Goal: Task Accomplishment & Management: Use online tool/utility

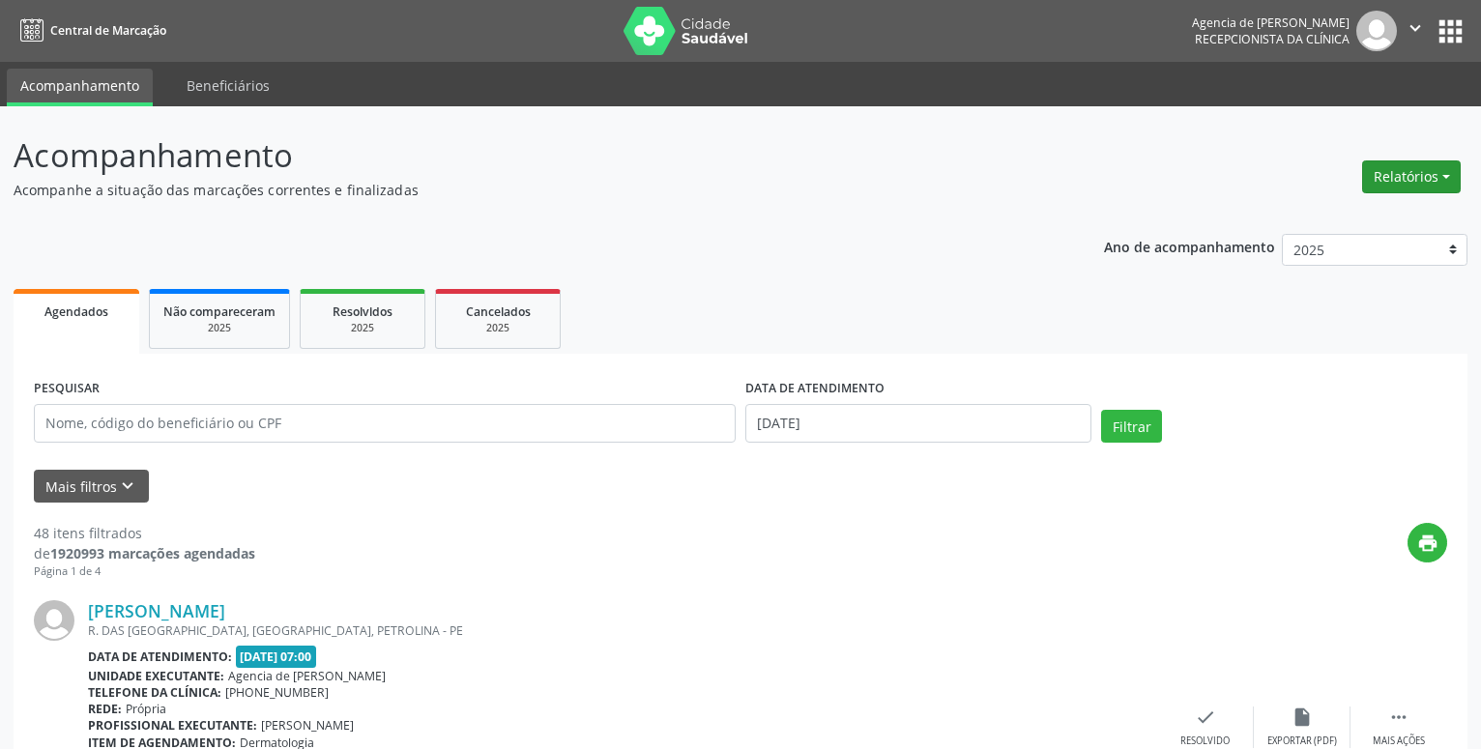
click at [1402, 173] on button "Relatórios" at bounding box center [1411, 176] width 99 height 33
click at [1366, 215] on link "Agendamentos" at bounding box center [1357, 218] width 208 height 27
select select "8"
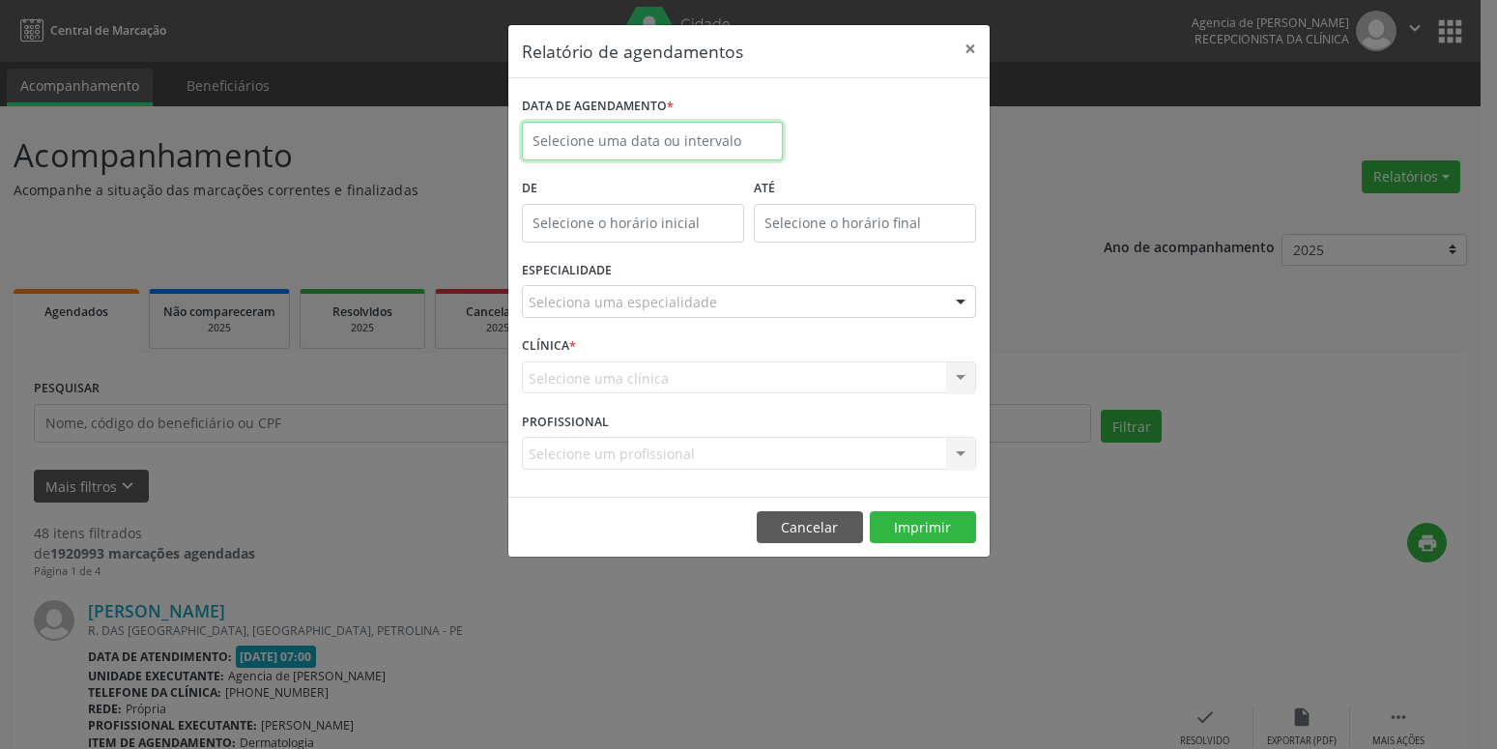
click at [622, 141] on input "text" at bounding box center [652, 141] width 261 height 39
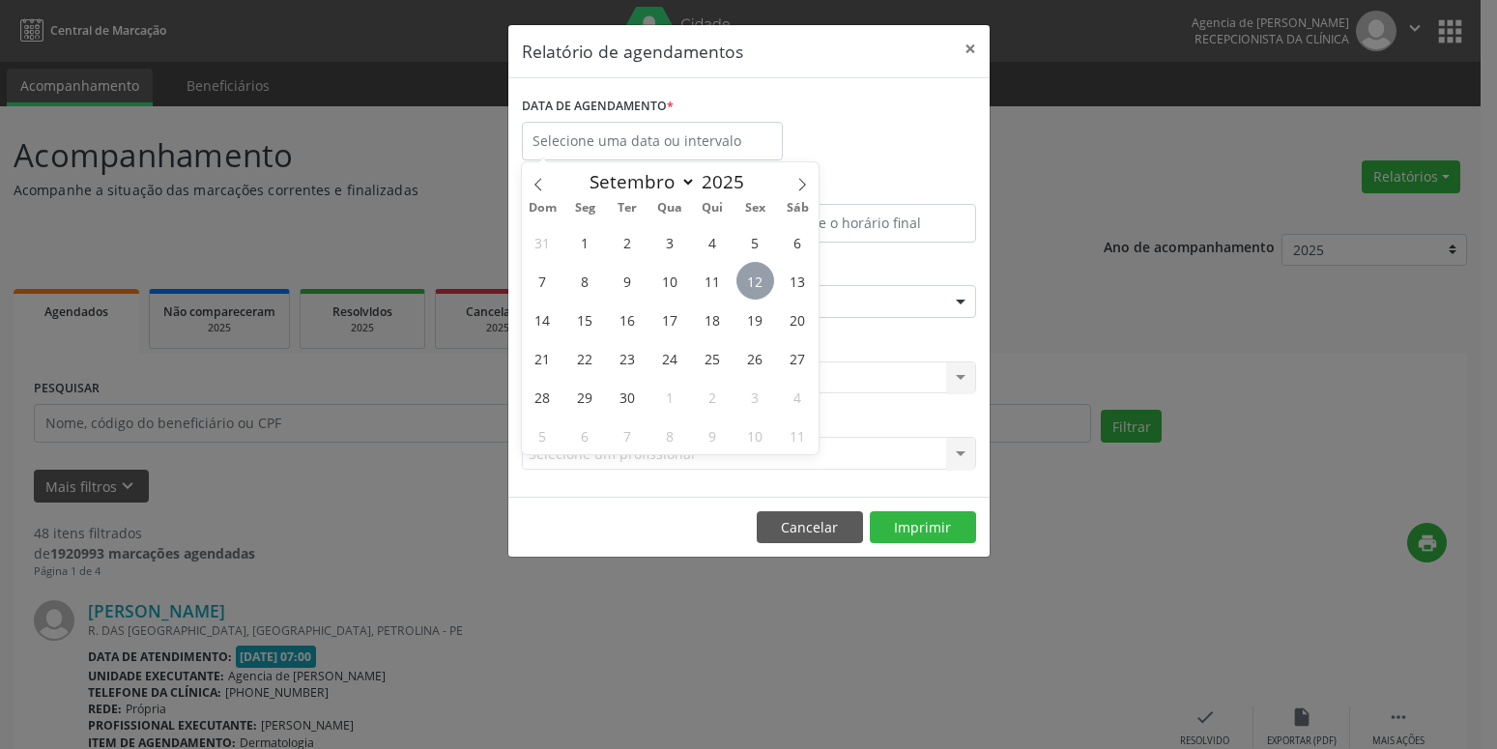
click at [746, 285] on span "12" at bounding box center [755, 281] width 38 height 38
type input "[DATE]"
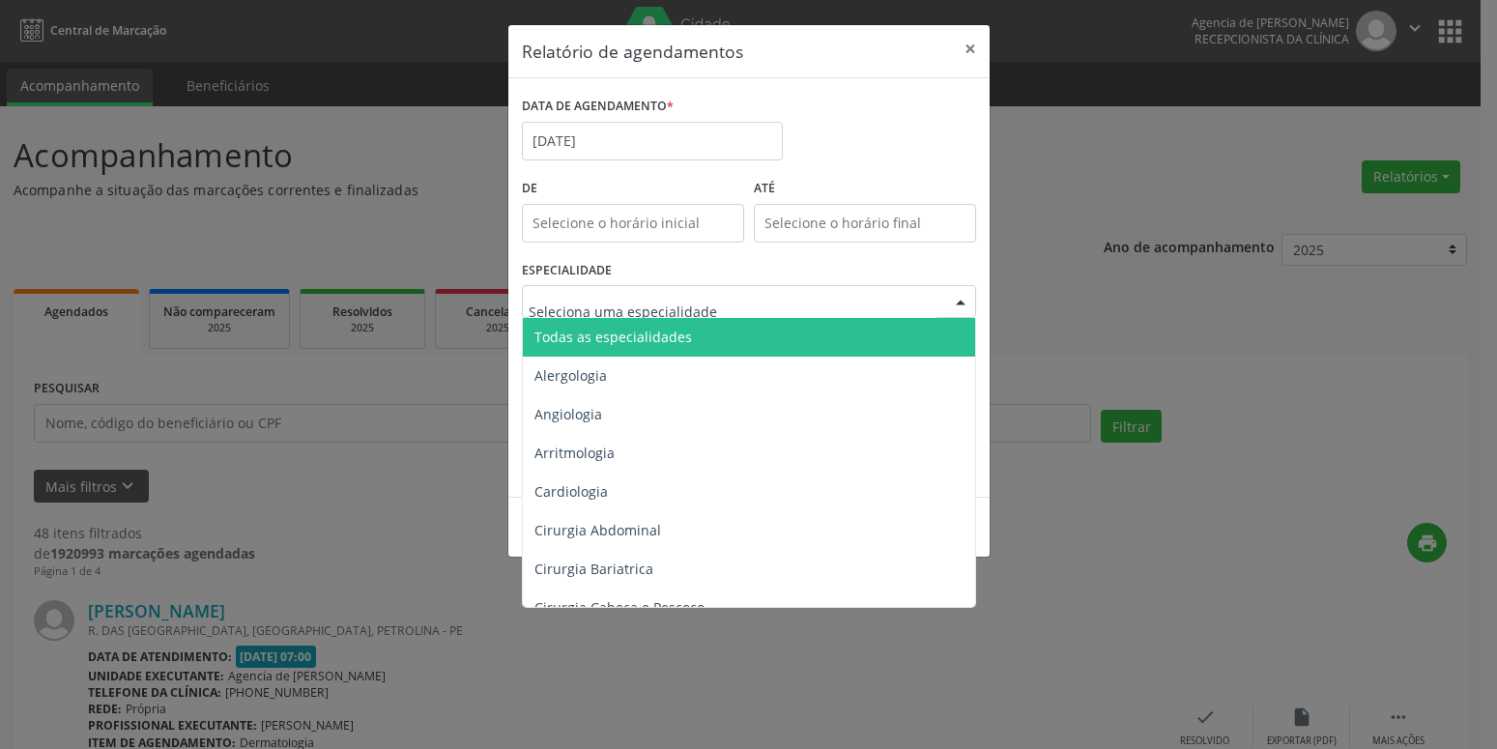
click at [700, 322] on span "Todas as especialidades" at bounding box center [750, 337] width 455 height 39
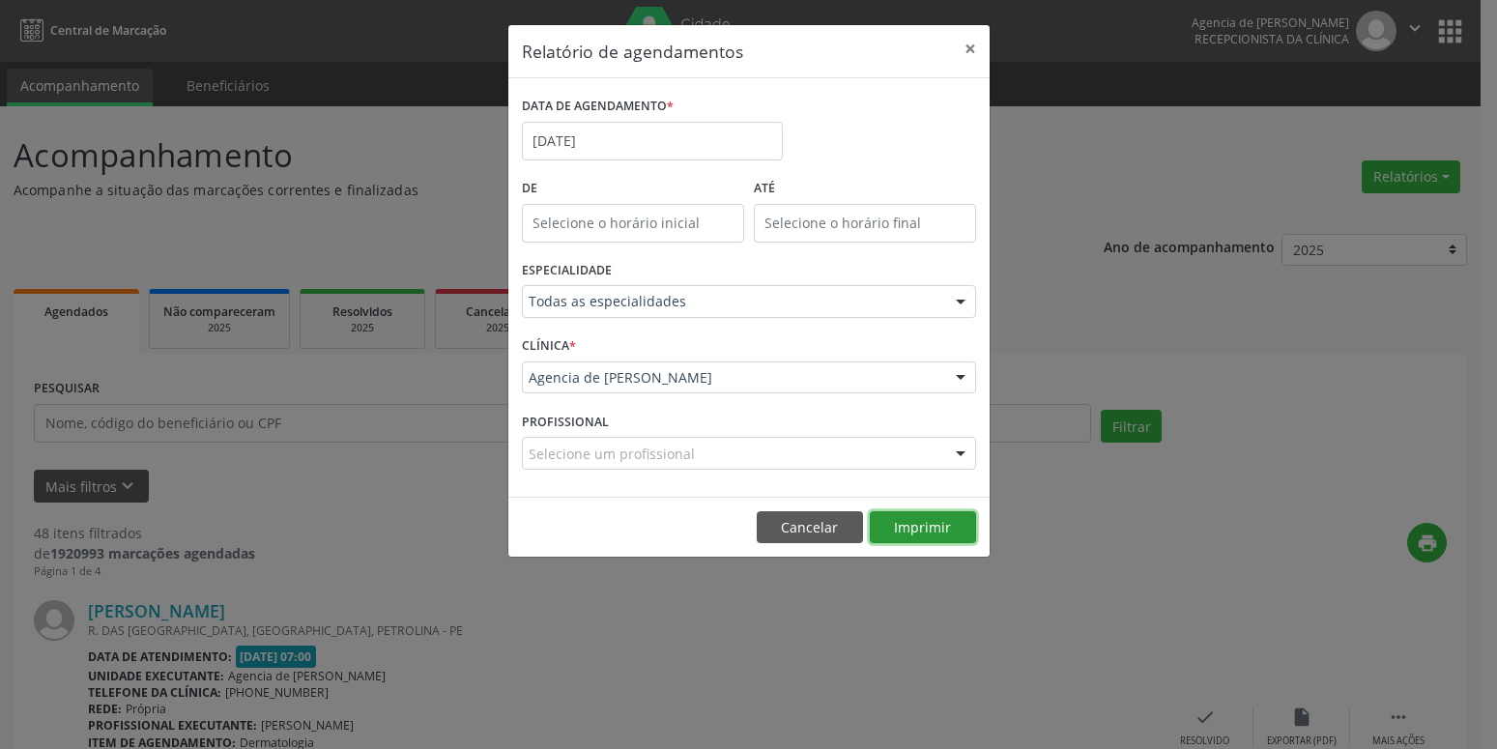
click at [912, 524] on button "Imprimir" at bounding box center [923, 527] width 106 height 33
click at [967, 48] on button "×" at bounding box center [970, 48] width 39 height 47
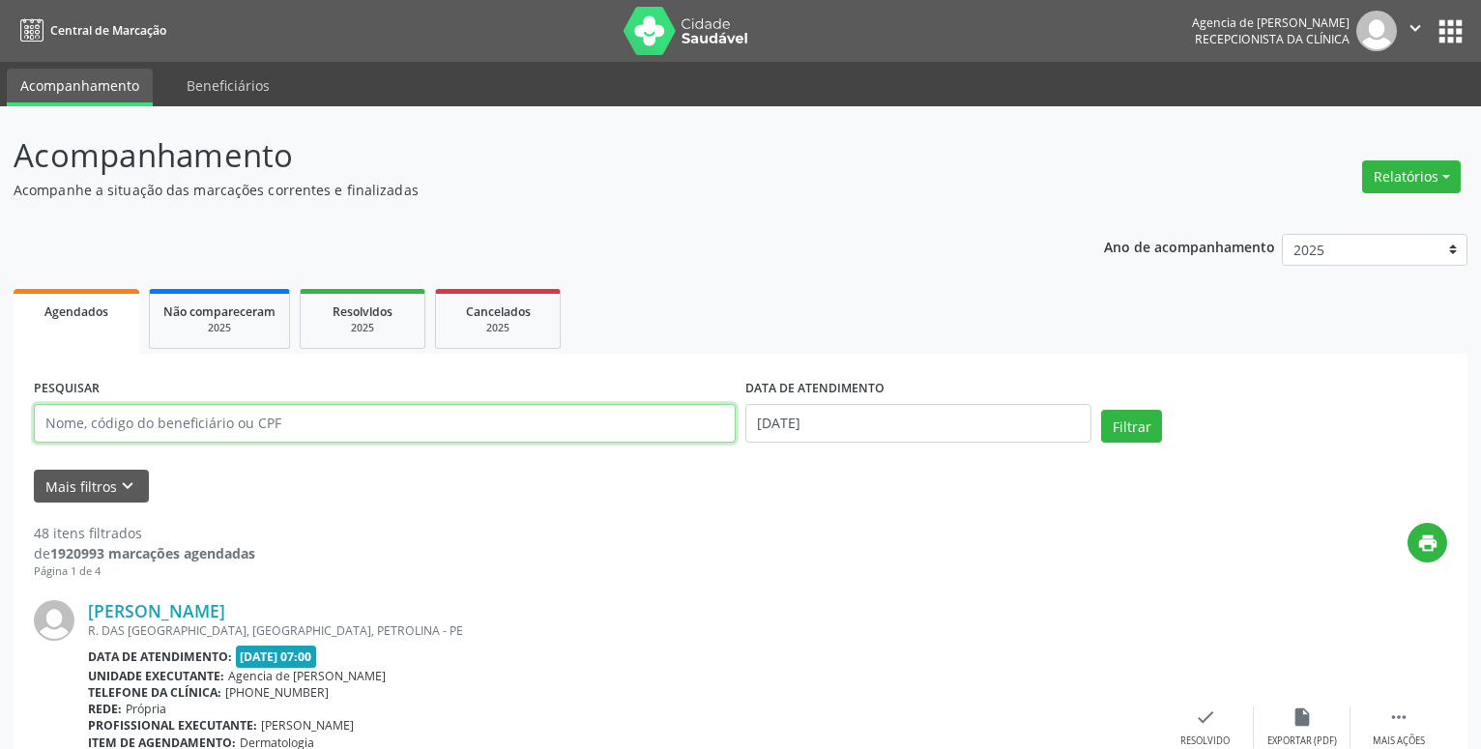
click at [245, 429] on input "text" at bounding box center [385, 423] width 702 height 39
type input "[PERSON_NAME]"
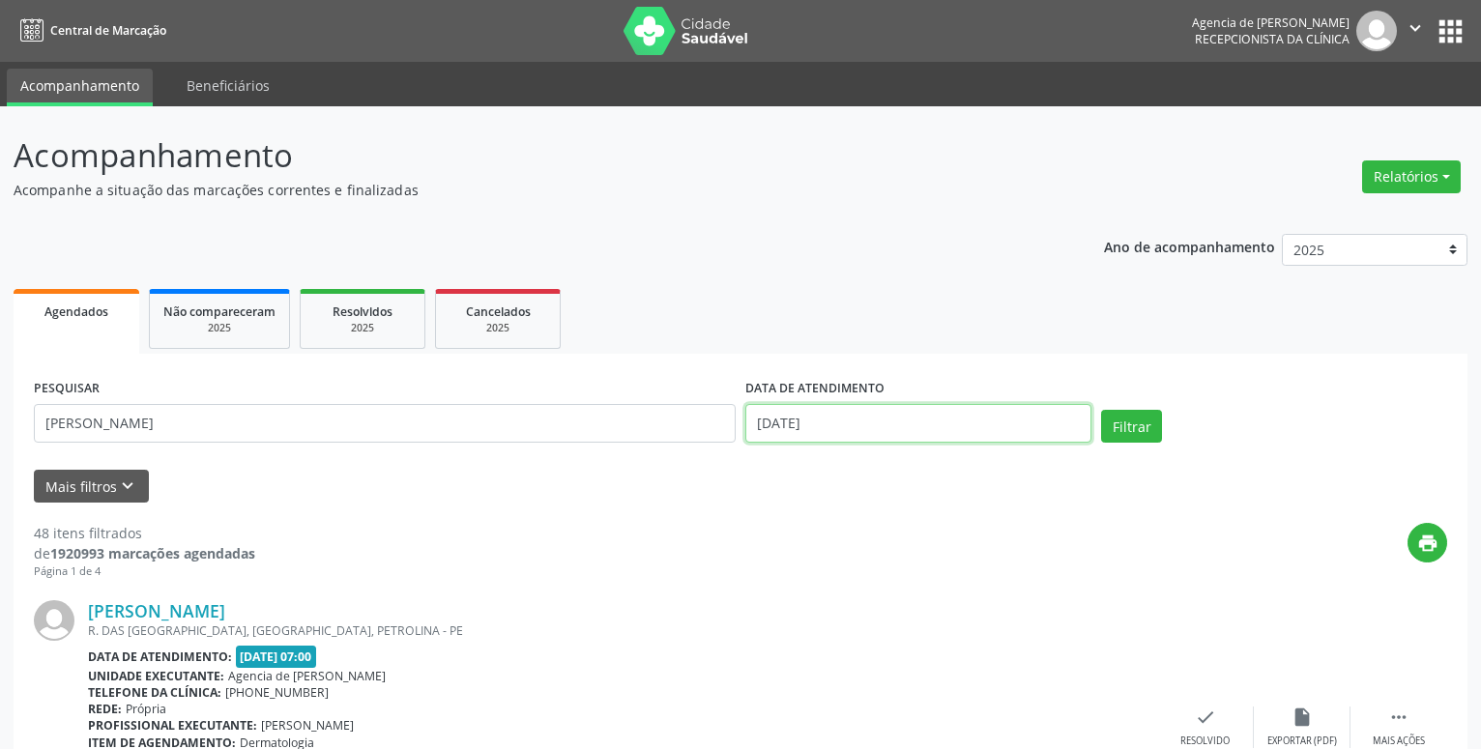
click at [953, 428] on input "[DATE]" at bounding box center [918, 423] width 346 height 39
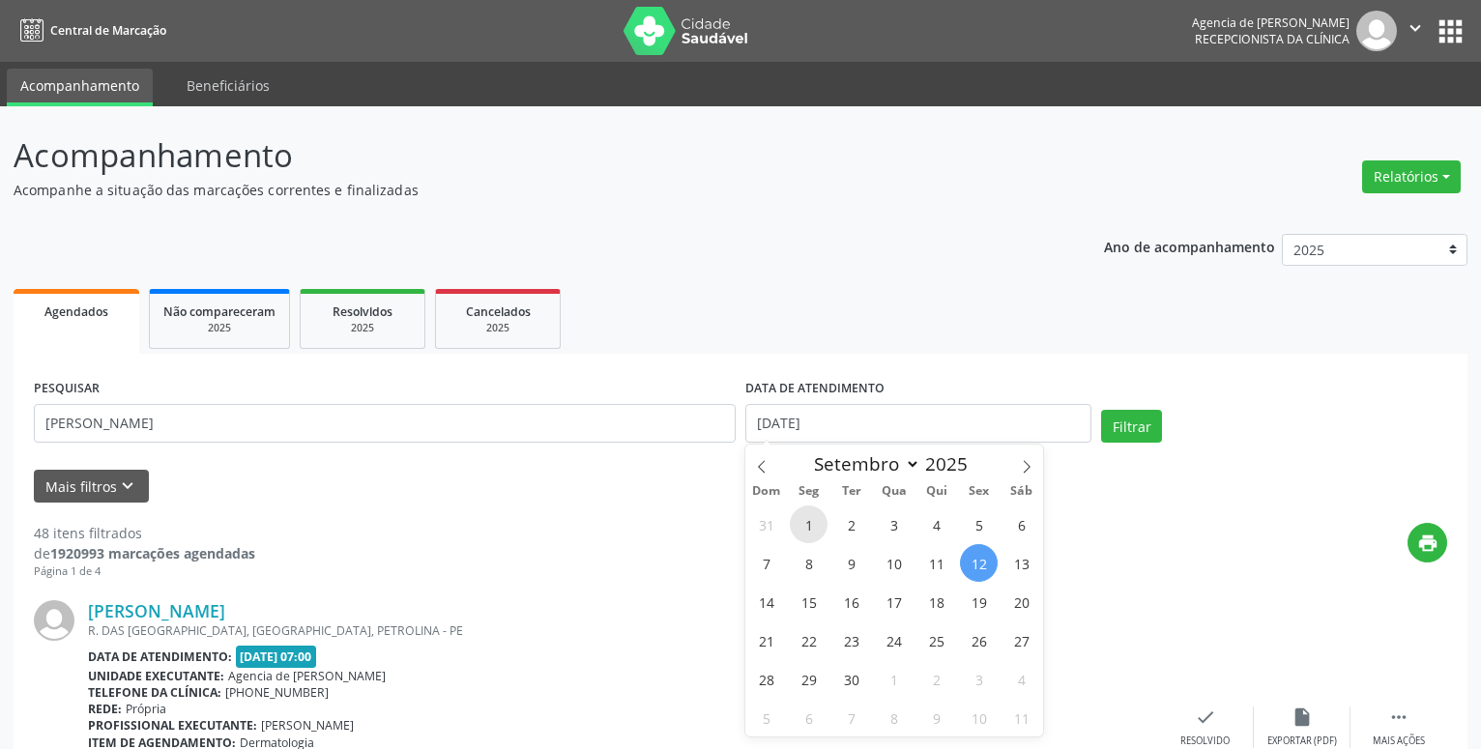
click at [810, 525] on span "1" at bounding box center [809, 524] width 38 height 38
type input "[DATE]"
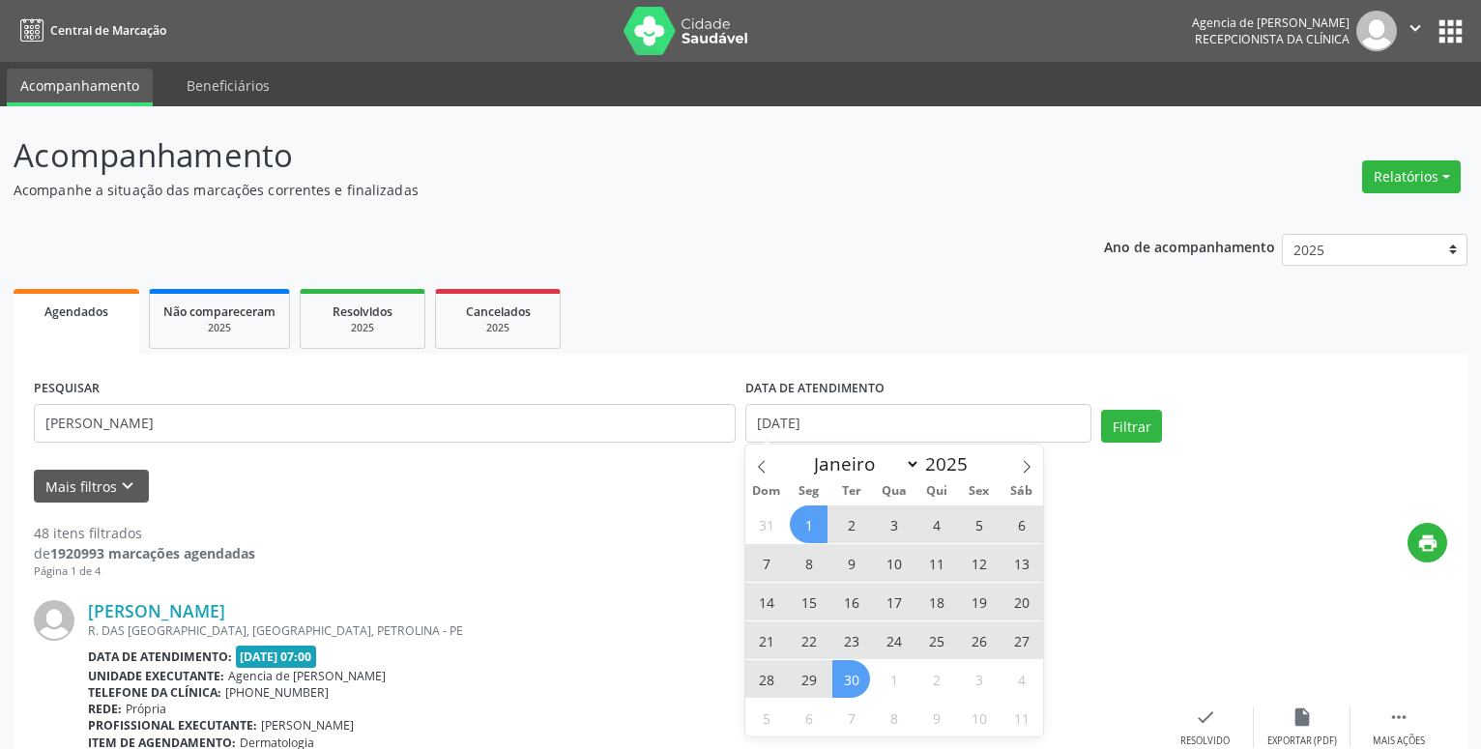
click at [845, 681] on span "30" at bounding box center [851, 679] width 38 height 38
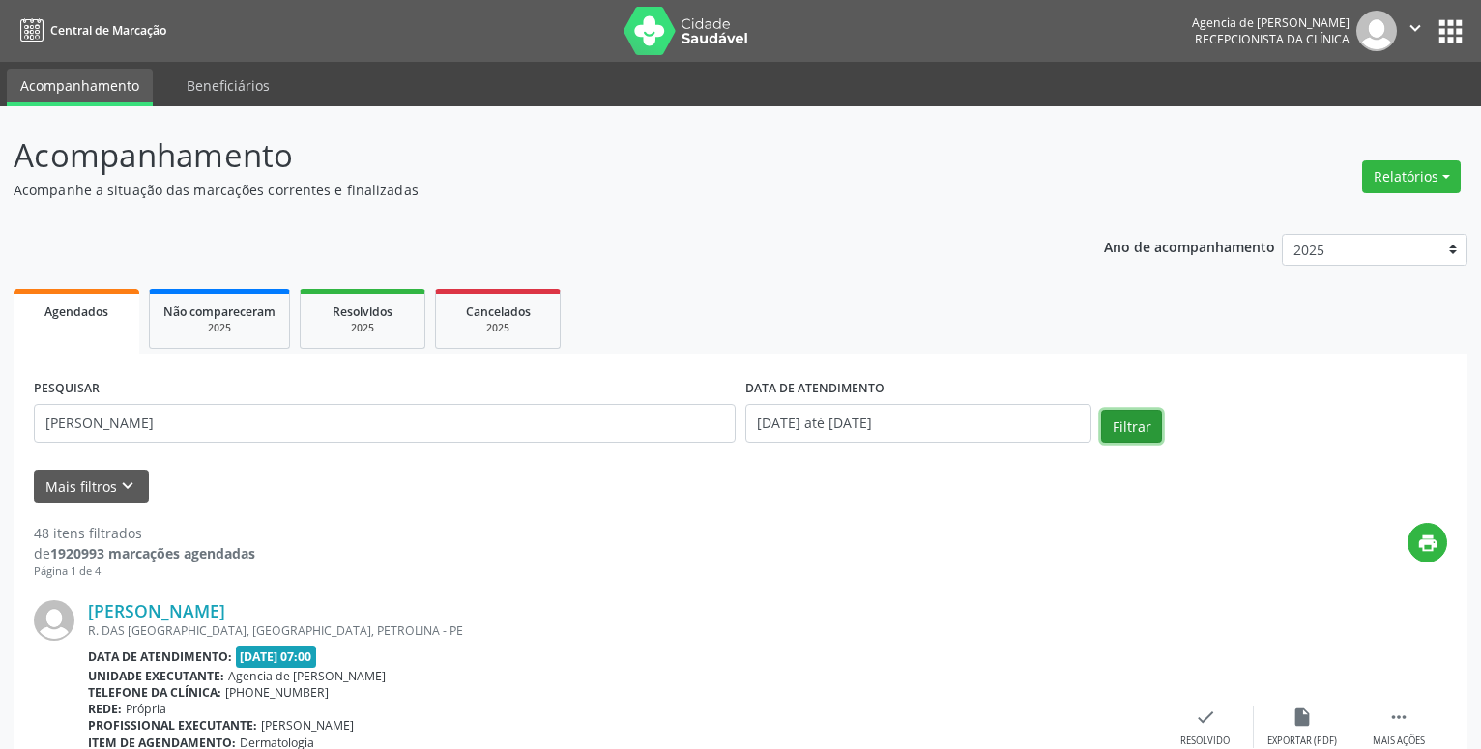
click at [1137, 431] on button "Filtrar" at bounding box center [1131, 426] width 61 height 33
click at [1400, 166] on button "Relatórios" at bounding box center [1411, 176] width 99 height 33
click at [1332, 222] on link "Agendamentos" at bounding box center [1357, 218] width 208 height 27
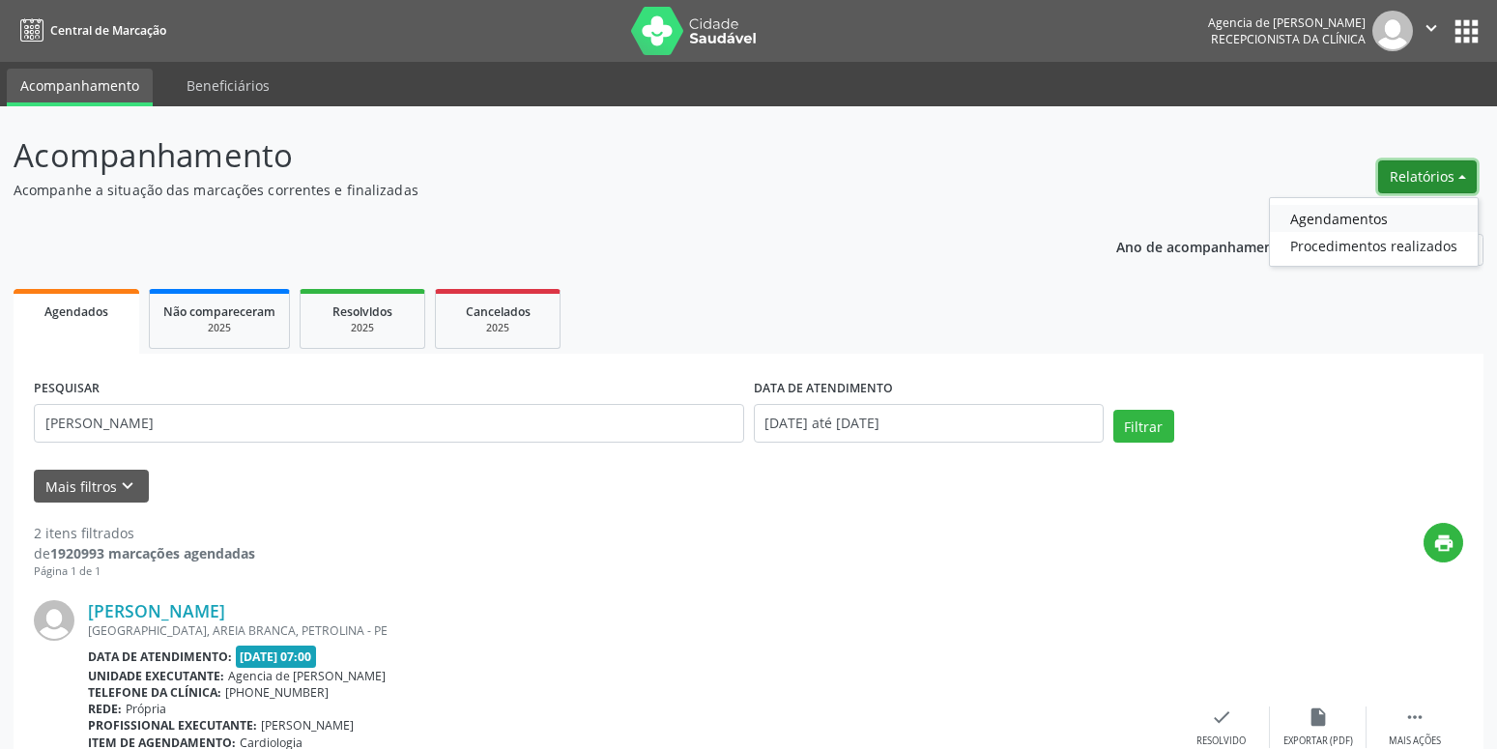
select select "8"
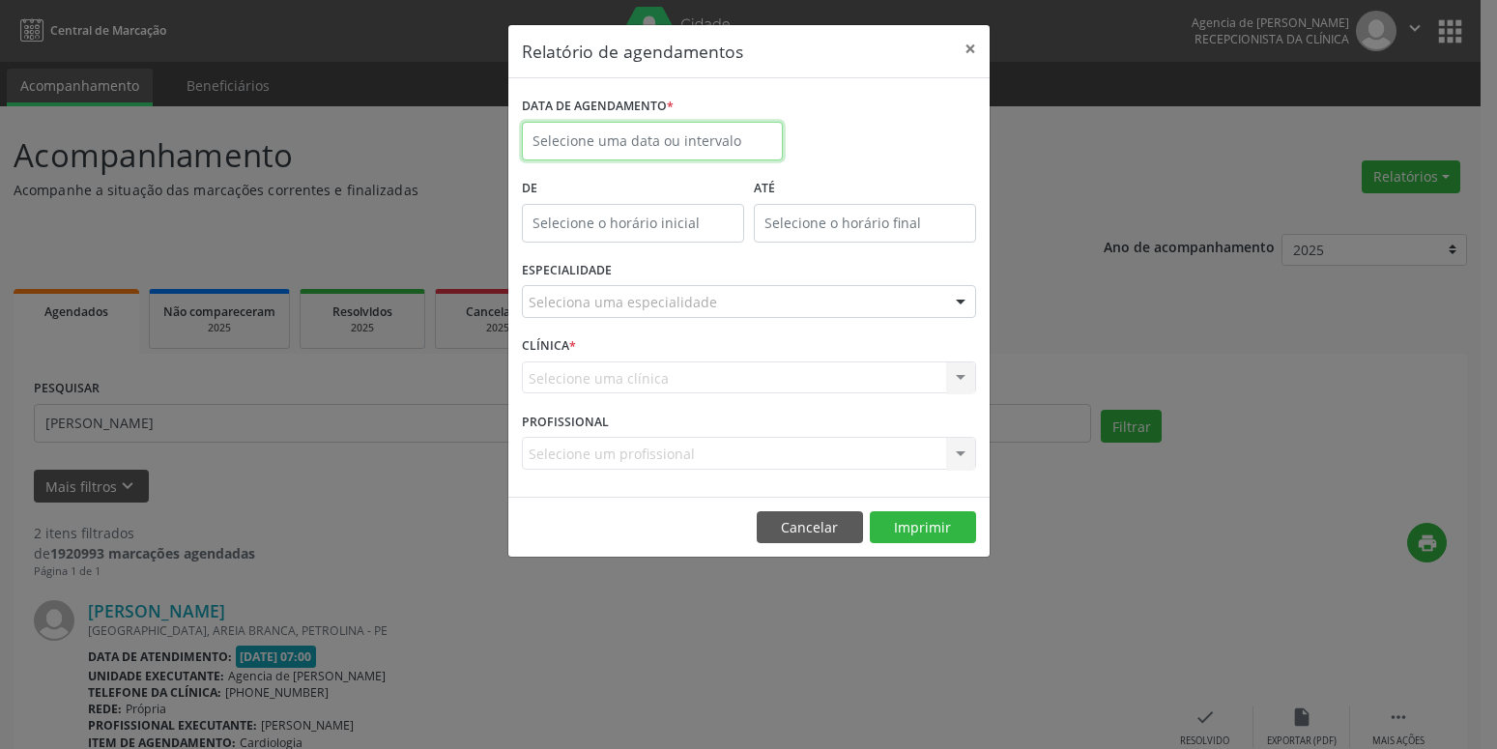
click at [653, 139] on input "text" at bounding box center [652, 141] width 261 height 39
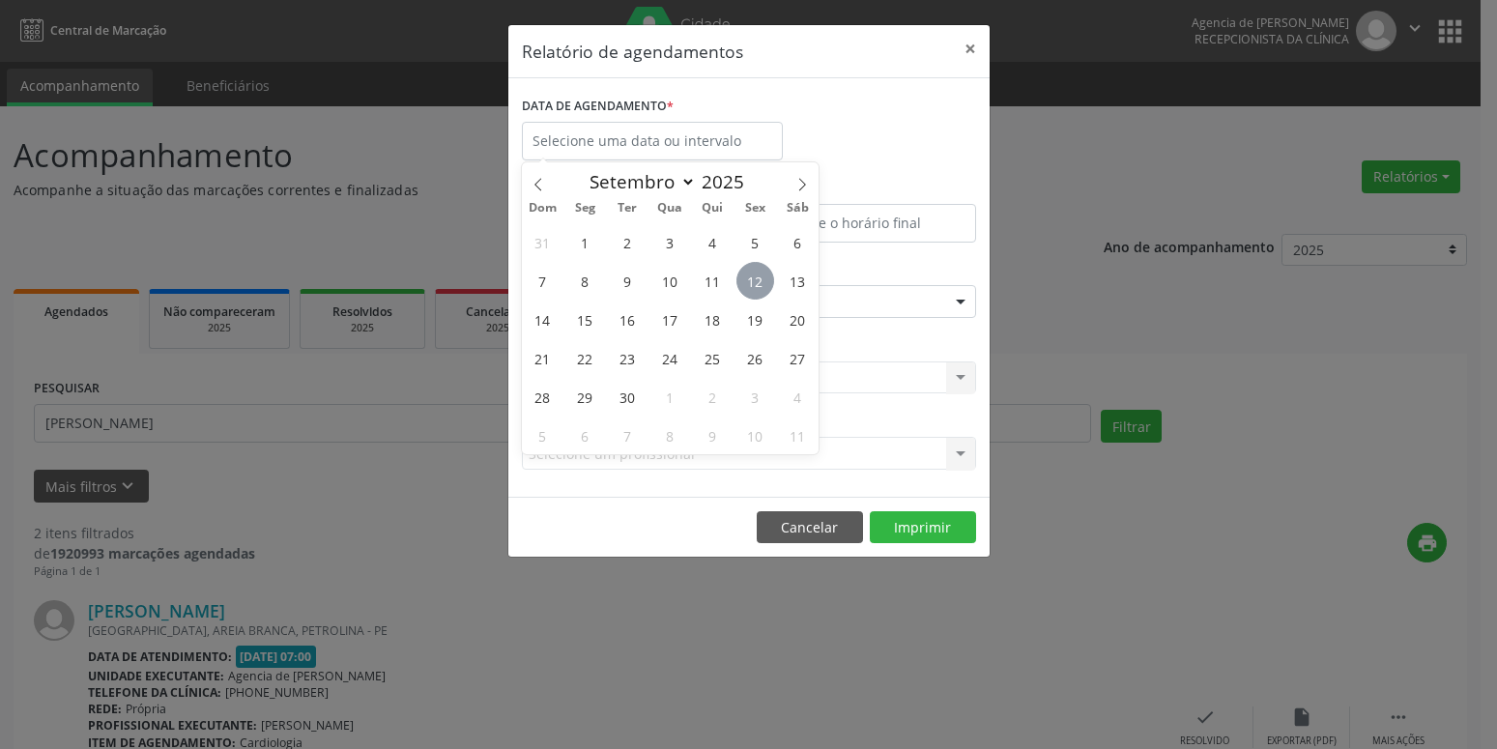
click at [767, 275] on span "12" at bounding box center [755, 281] width 38 height 38
type input "[DATE]"
click at [767, 275] on span "12" at bounding box center [755, 281] width 38 height 38
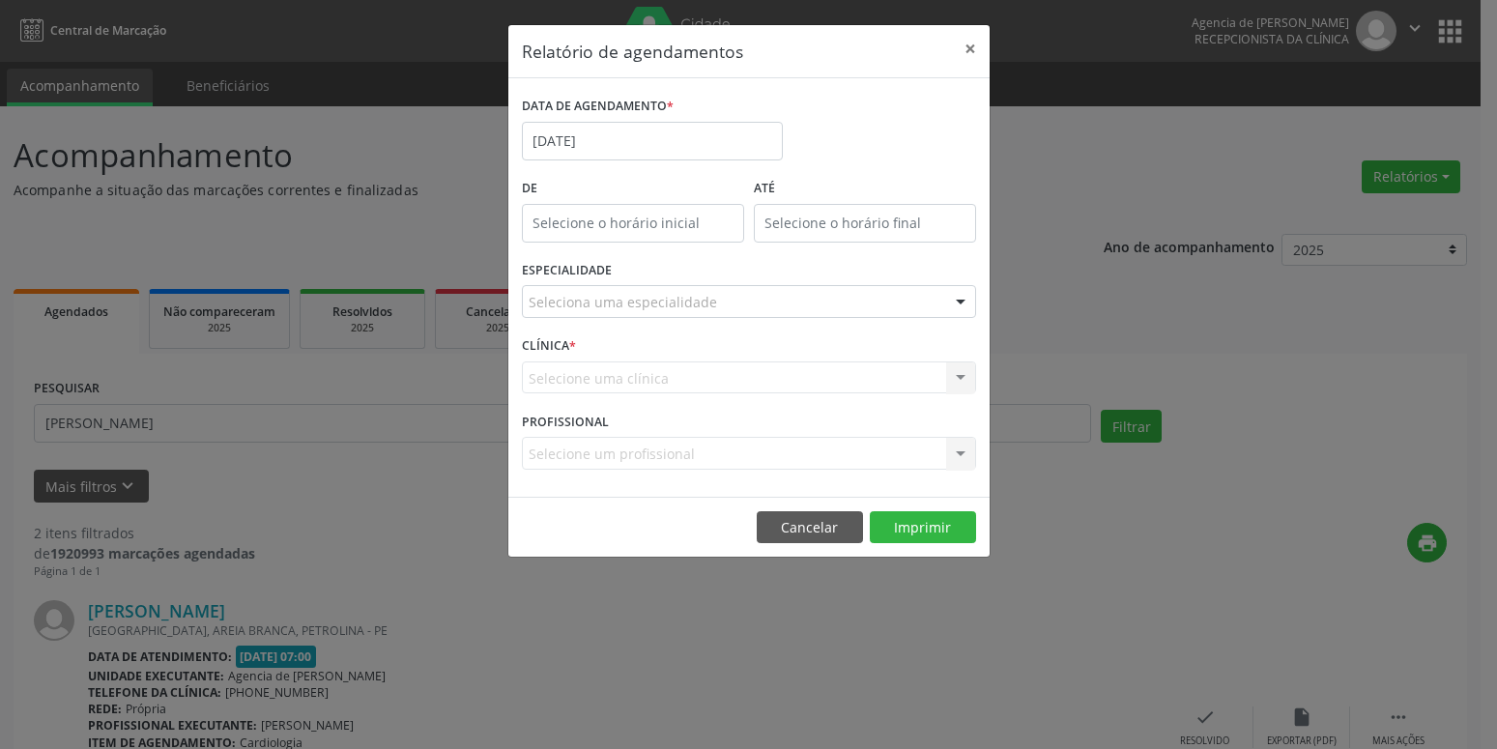
click at [769, 290] on div "Seleciona uma especialidade" at bounding box center [749, 301] width 454 height 33
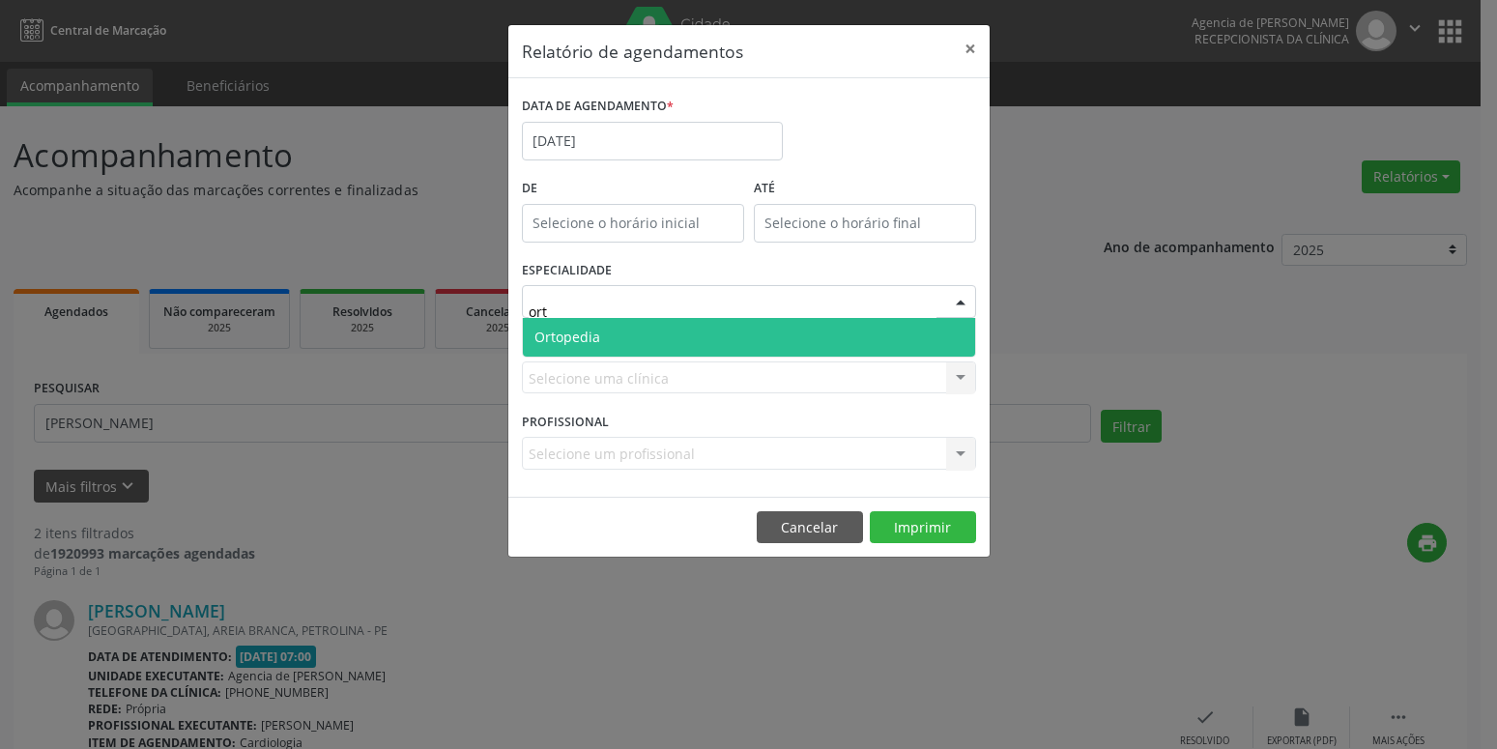
type input "orto"
click at [790, 340] on span "Ortopedia" at bounding box center [749, 337] width 452 height 39
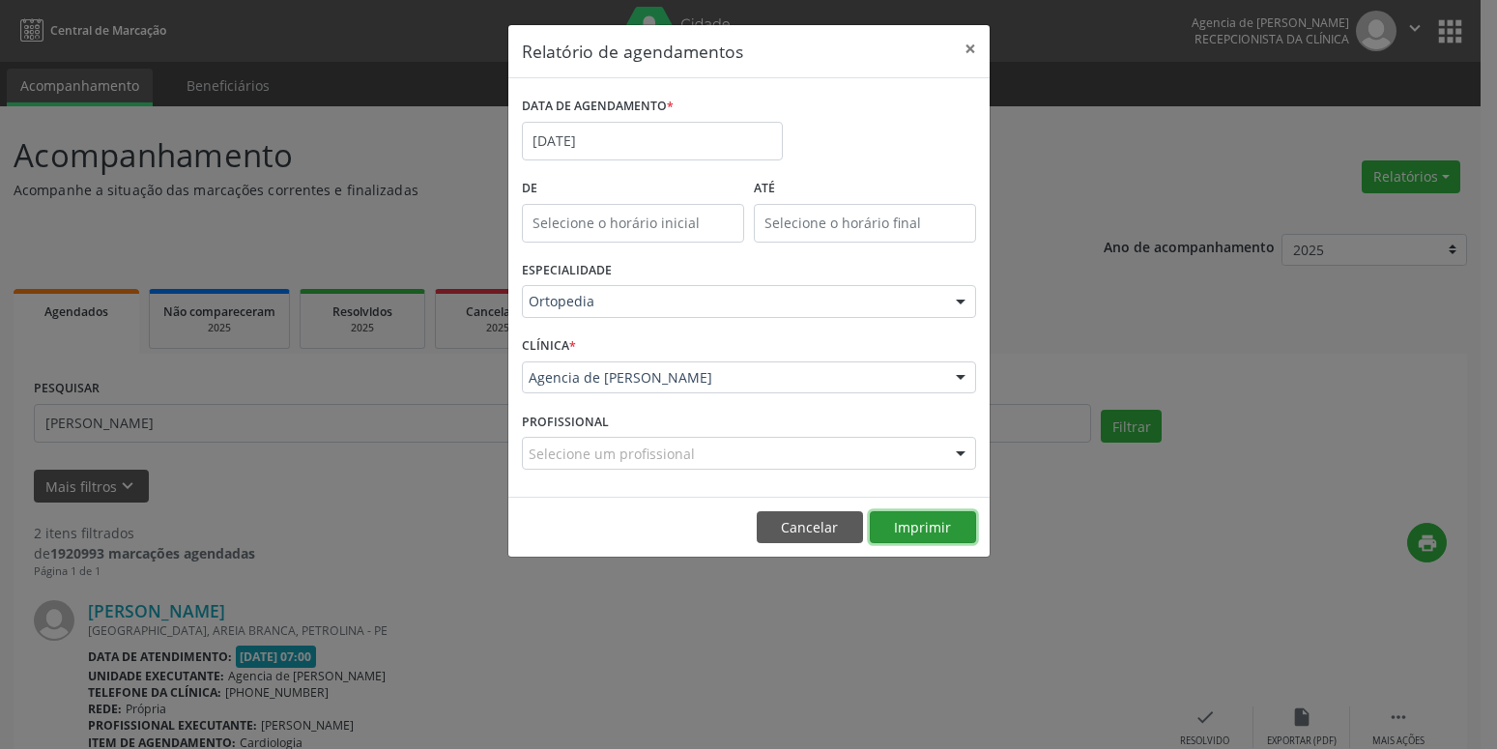
click at [934, 525] on button "Imprimir" at bounding box center [923, 527] width 106 height 33
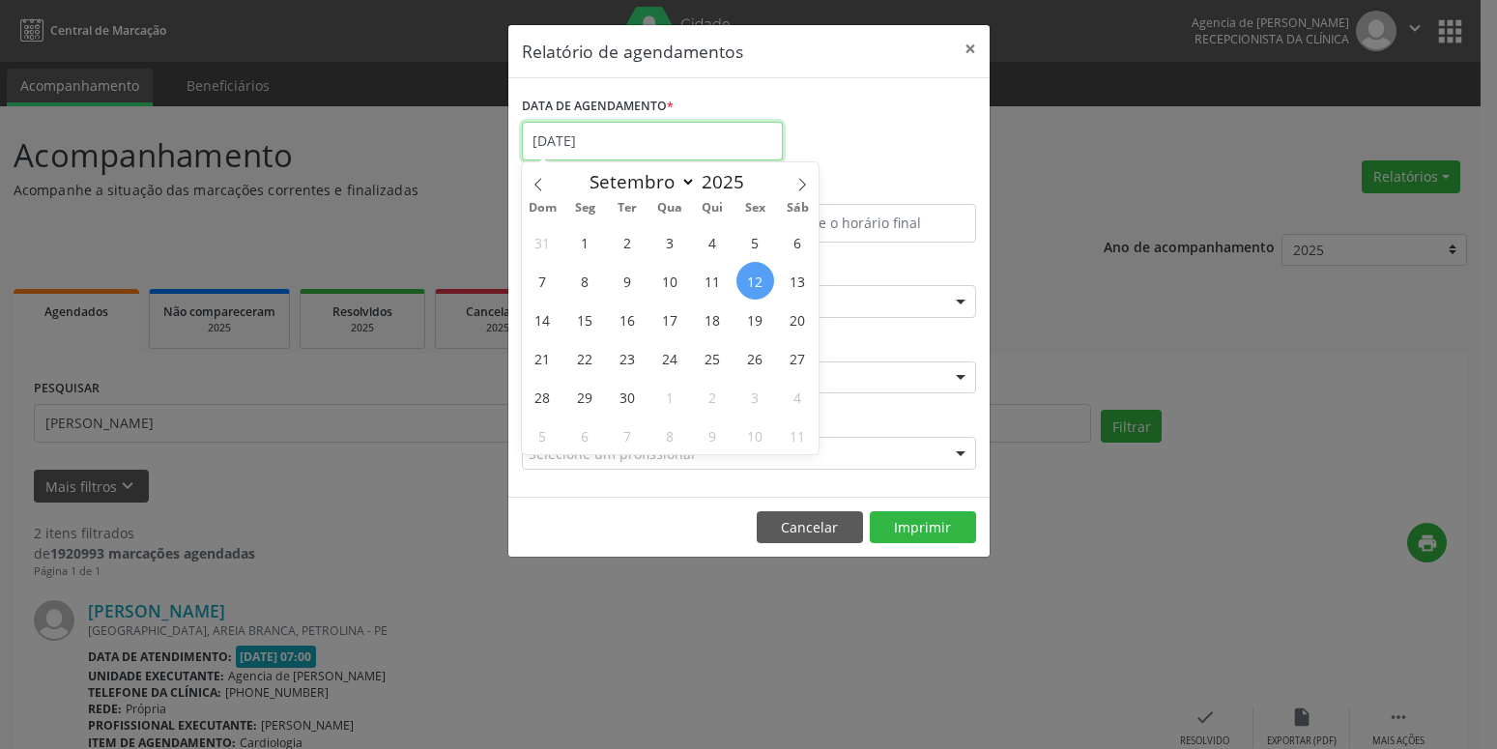
click at [634, 146] on input "[DATE]" at bounding box center [652, 141] width 261 height 39
click at [593, 328] on span "15" at bounding box center [585, 320] width 38 height 38
type input "[DATE]"
click at [593, 328] on span "15" at bounding box center [585, 320] width 38 height 38
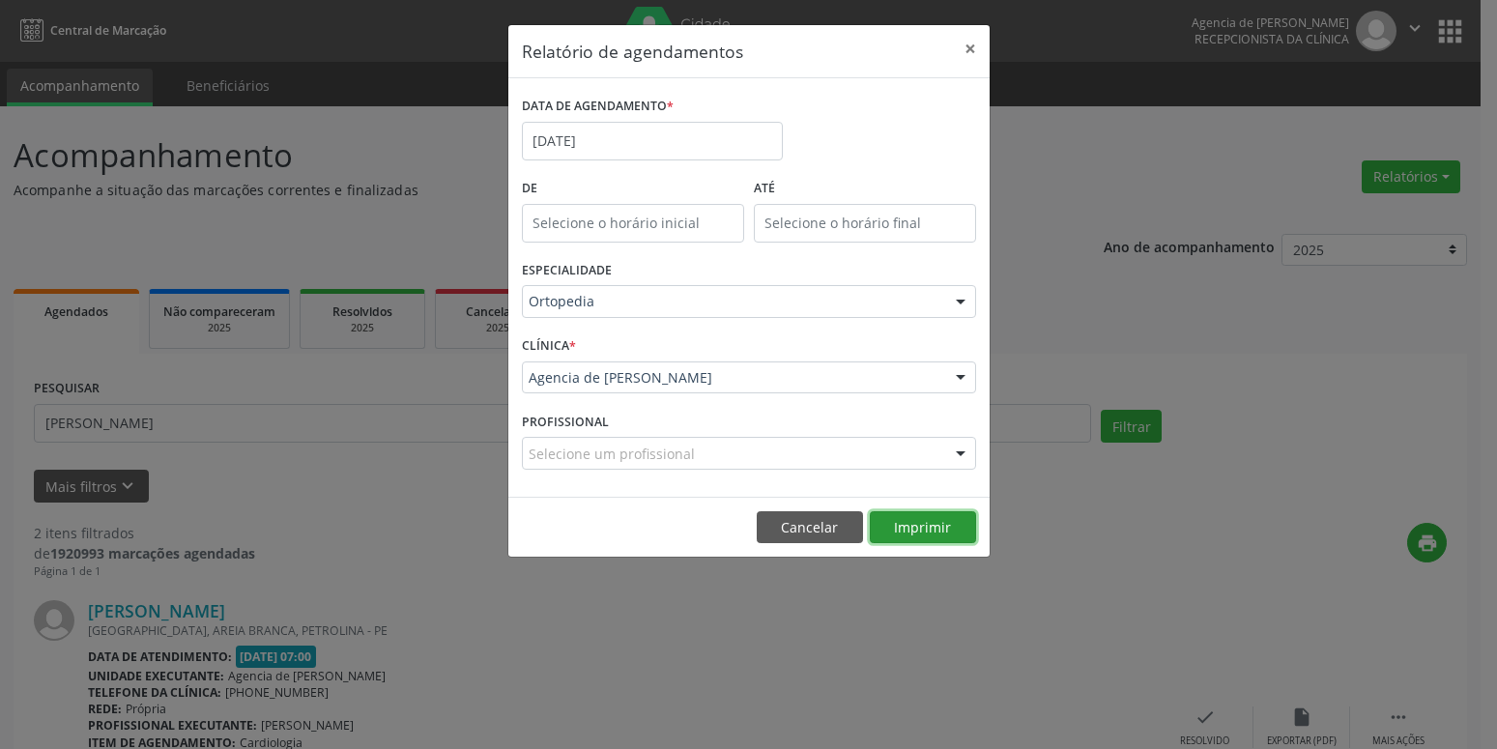
click at [934, 511] on button "Imprimir" at bounding box center [923, 527] width 106 height 33
click at [597, 152] on input "[DATE]" at bounding box center [652, 141] width 261 height 39
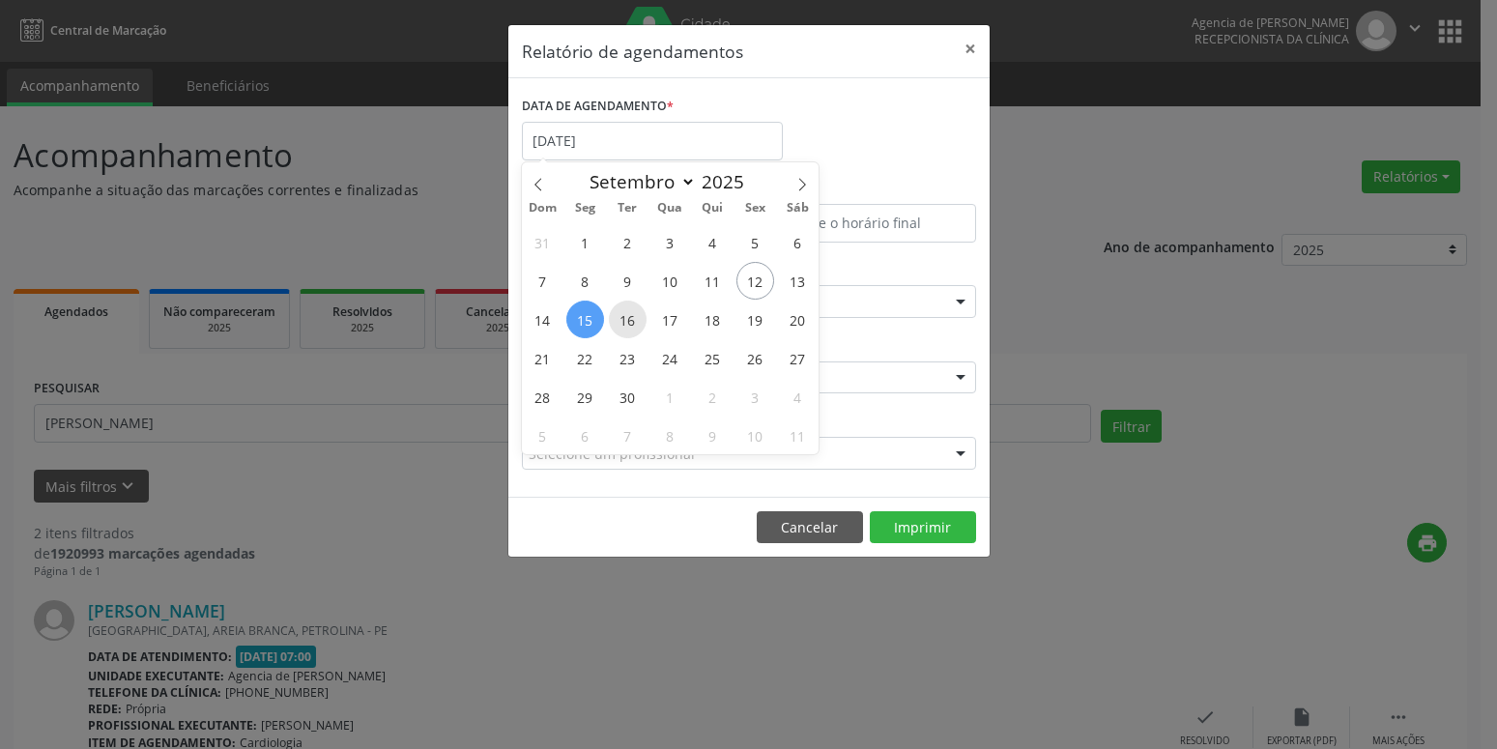
click at [637, 318] on span "16" at bounding box center [628, 320] width 38 height 38
type input "[DATE]"
click at [637, 318] on span "16" at bounding box center [628, 320] width 38 height 38
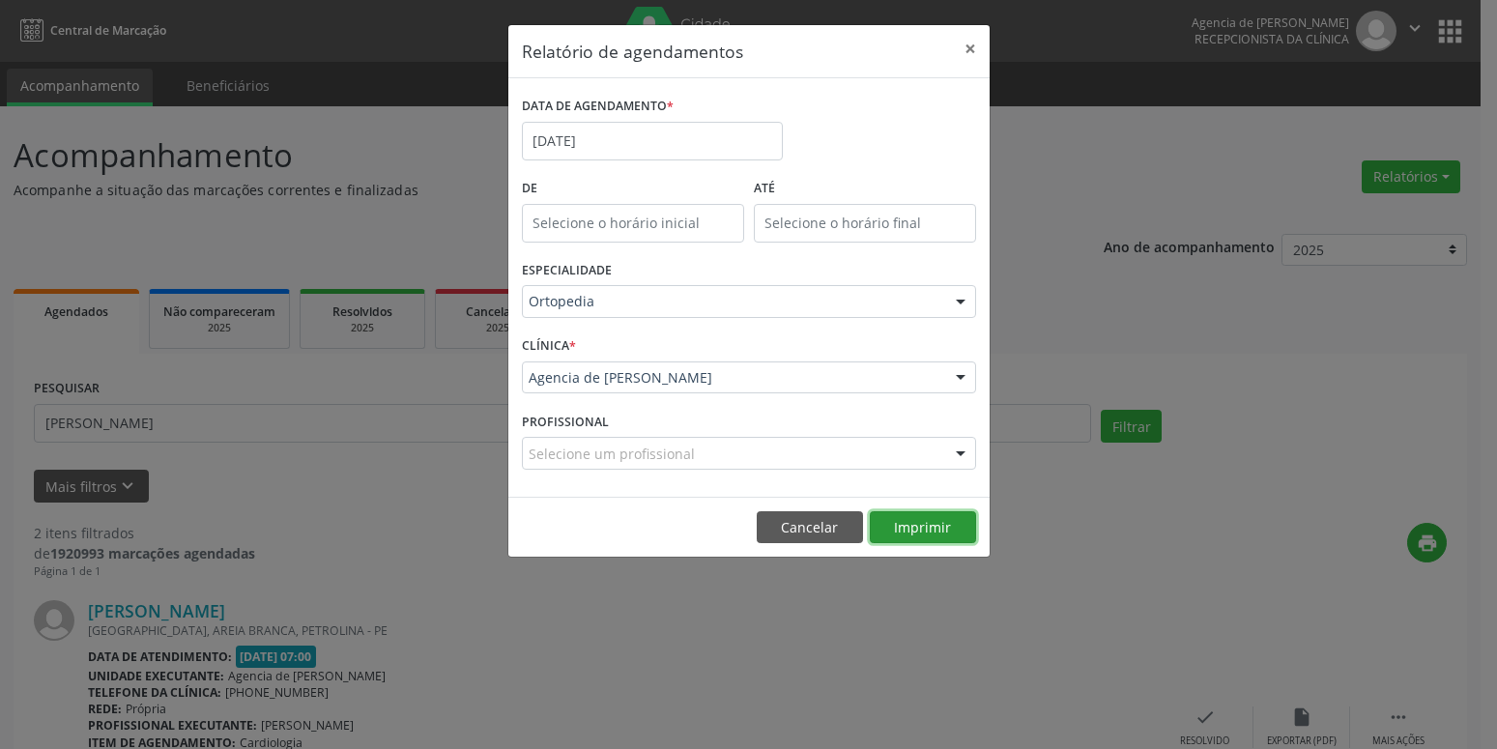
click at [906, 526] on button "Imprimir" at bounding box center [923, 527] width 106 height 33
click at [619, 127] on input "[DATE]" at bounding box center [652, 141] width 261 height 39
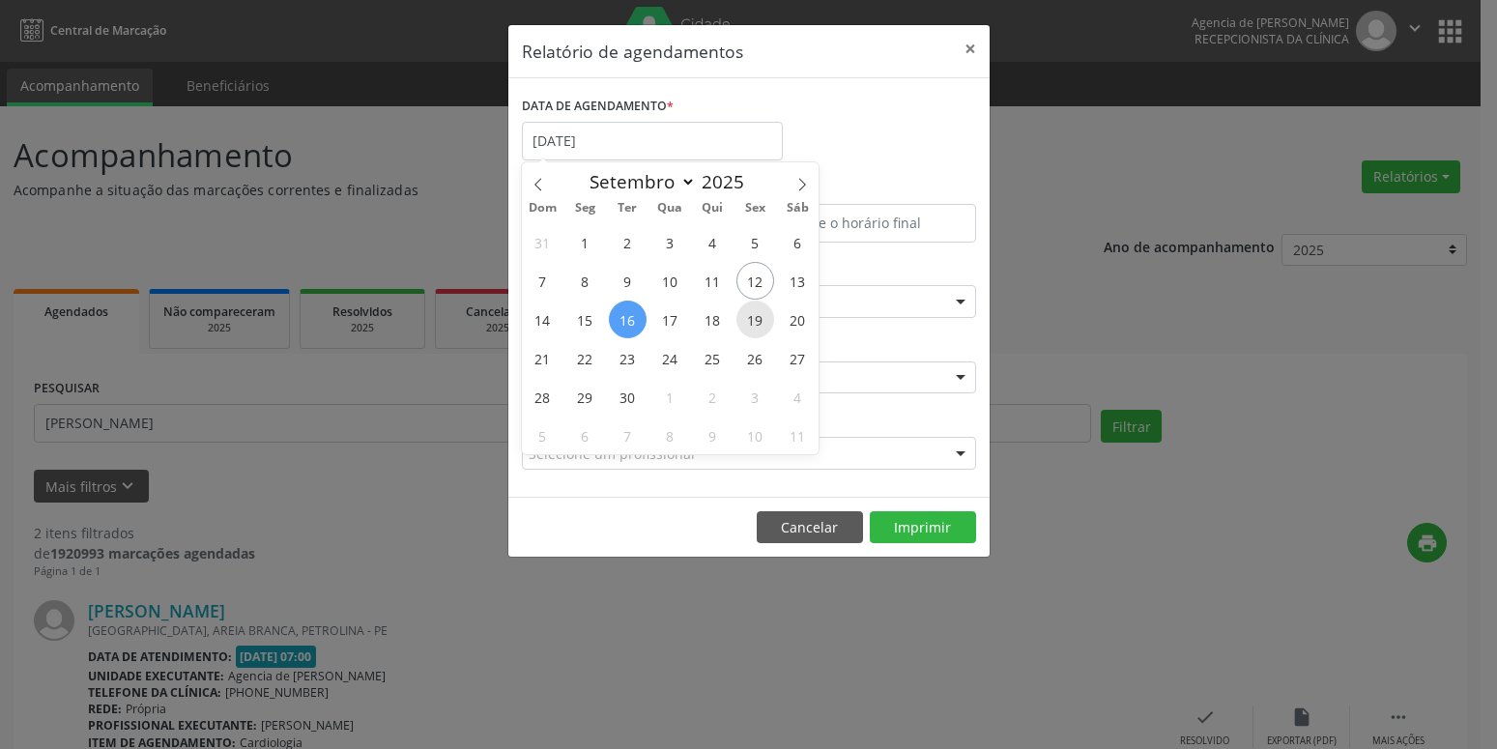
click at [748, 322] on span "19" at bounding box center [755, 320] width 38 height 38
type input "[DATE]"
click at [748, 322] on span "19" at bounding box center [755, 320] width 38 height 38
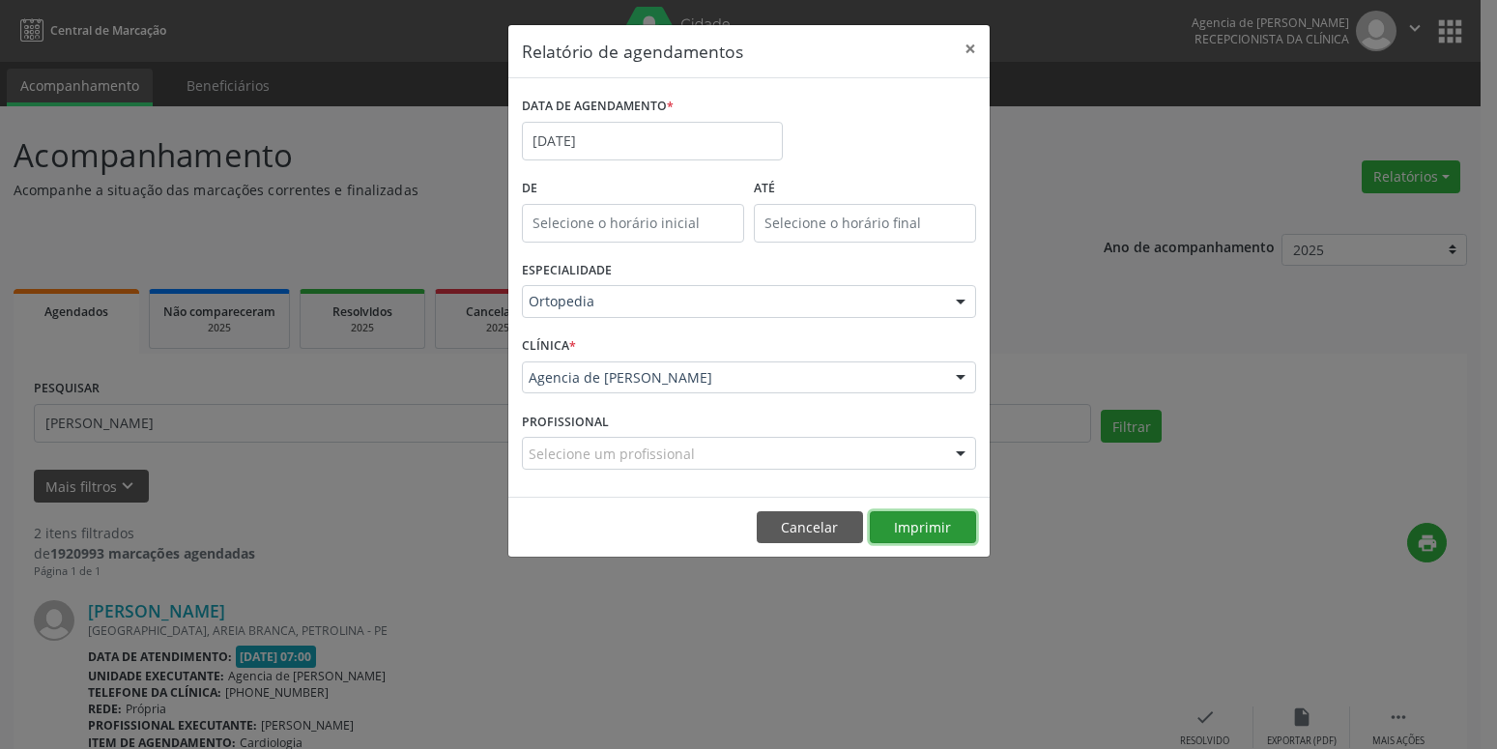
click at [900, 523] on button "Imprimir" at bounding box center [923, 527] width 106 height 33
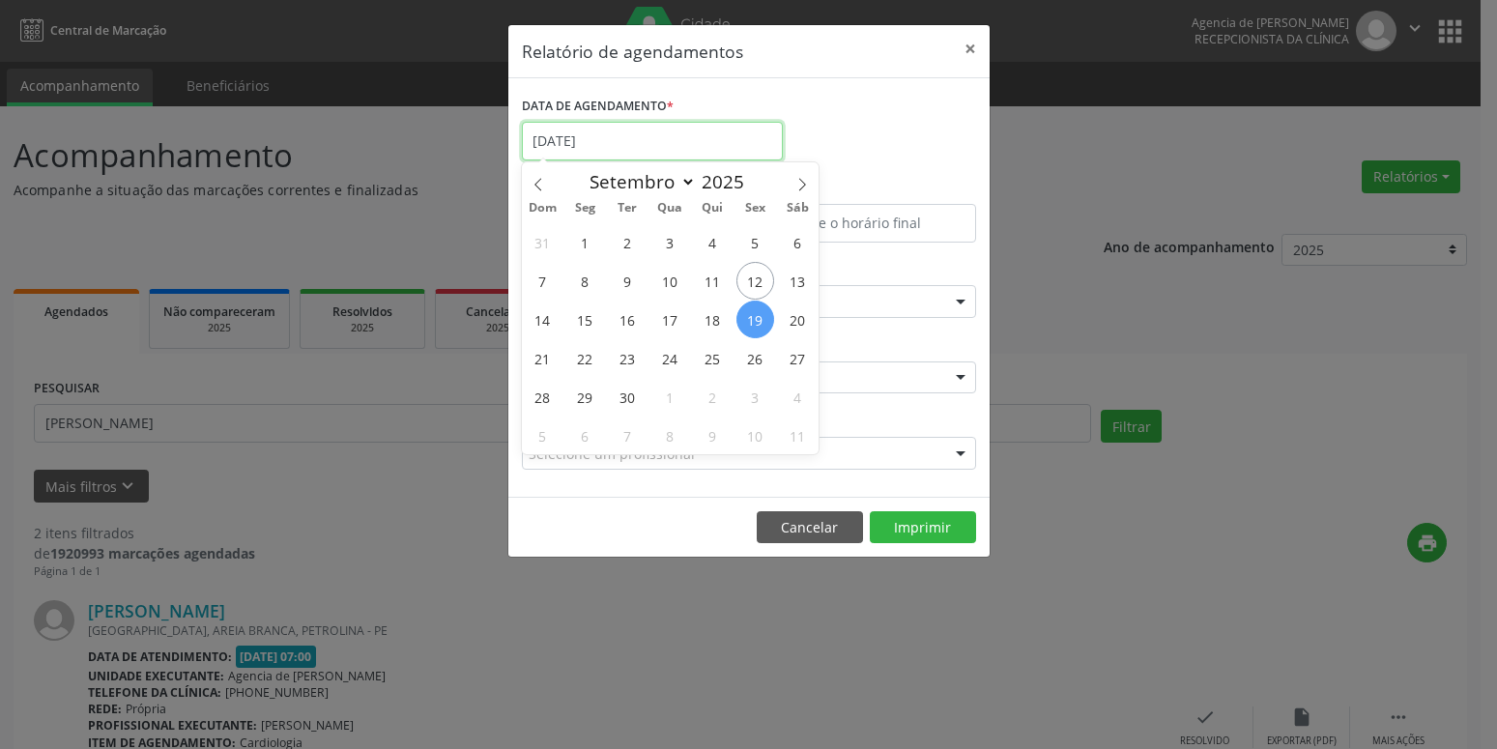
click at [641, 144] on input "[DATE]" at bounding box center [652, 141] width 261 height 39
click at [623, 360] on span "23" at bounding box center [628, 358] width 38 height 38
type input "[DATE]"
click at [623, 360] on span "23" at bounding box center [628, 358] width 38 height 38
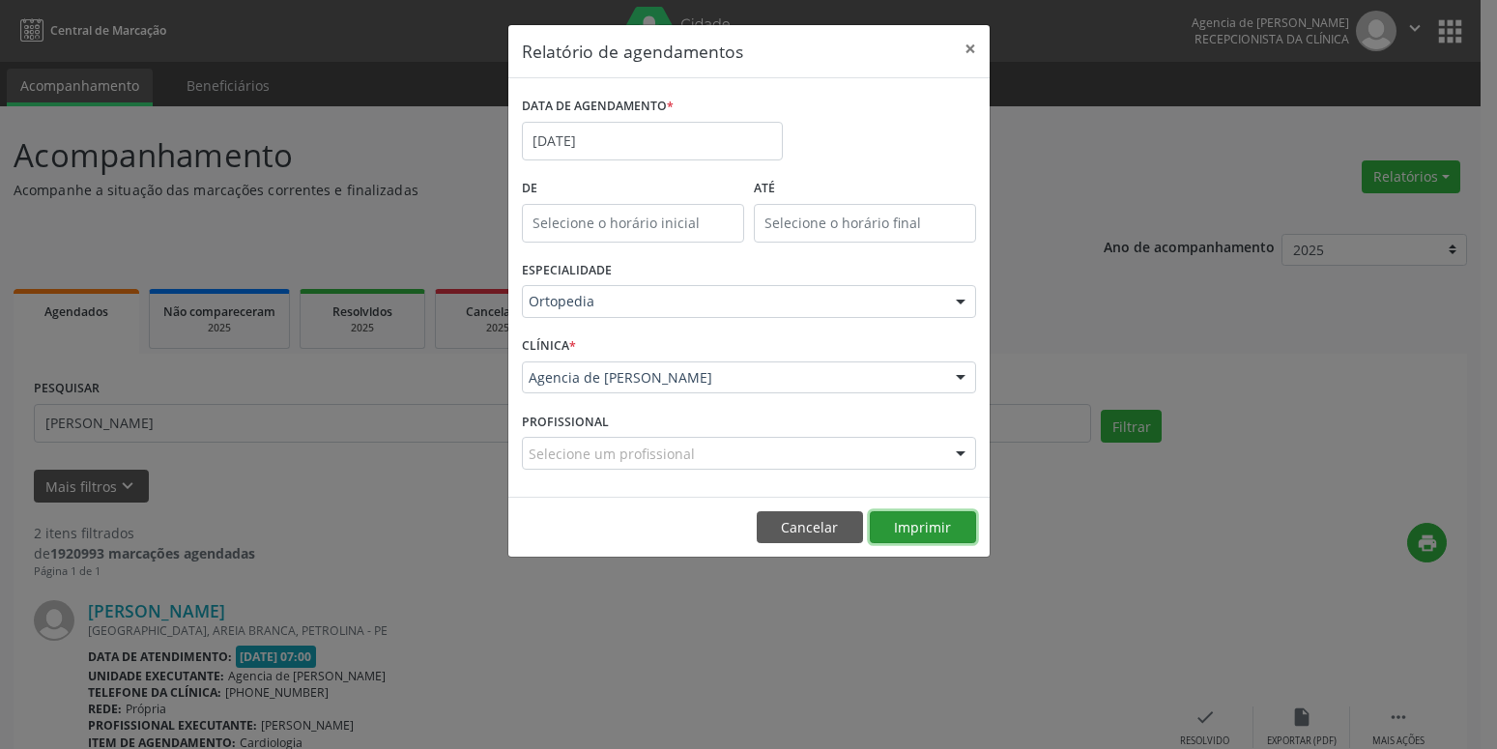
click at [892, 527] on button "Imprimir" at bounding box center [923, 527] width 106 height 33
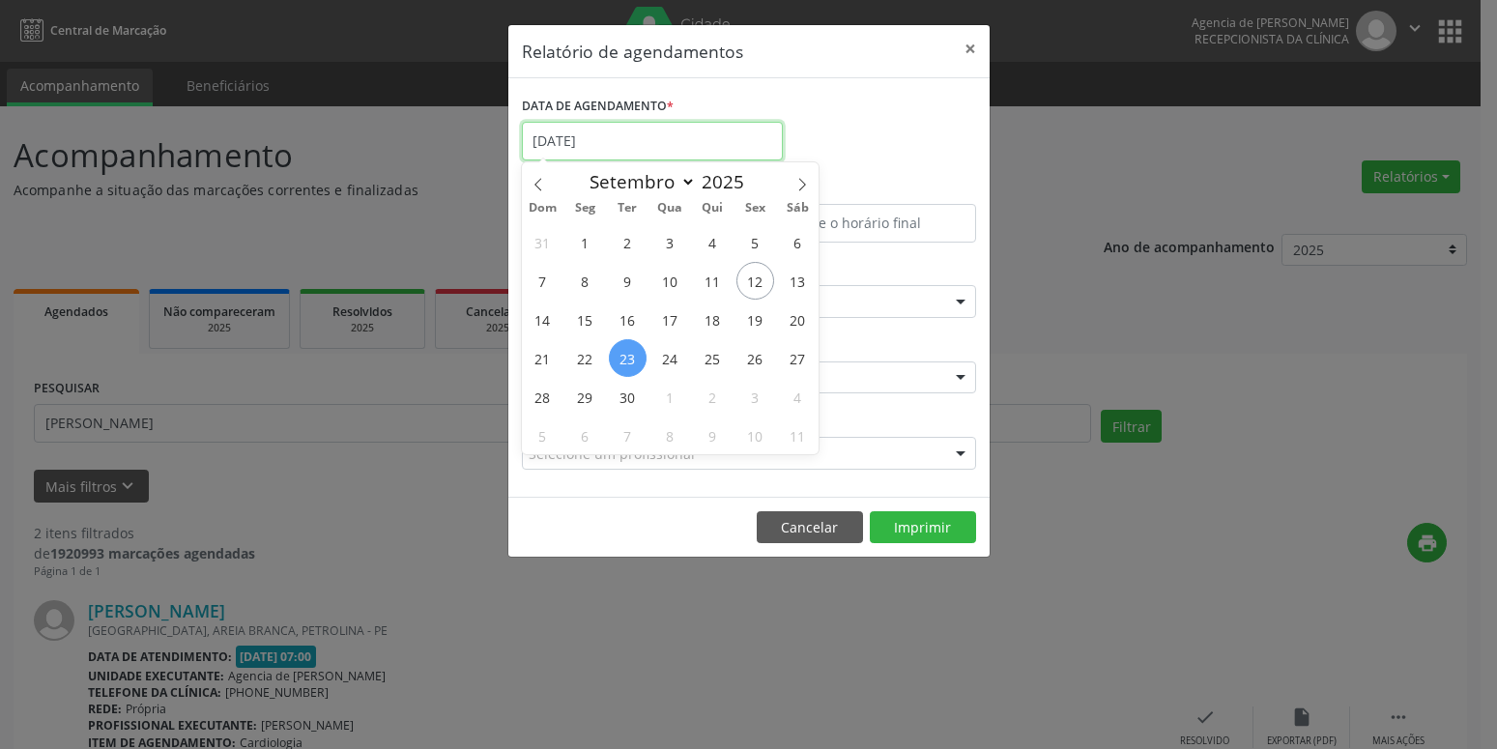
click at [647, 146] on input "[DATE]" at bounding box center [652, 141] width 261 height 39
click at [742, 362] on span "26" at bounding box center [755, 358] width 38 height 38
type input "[DATE]"
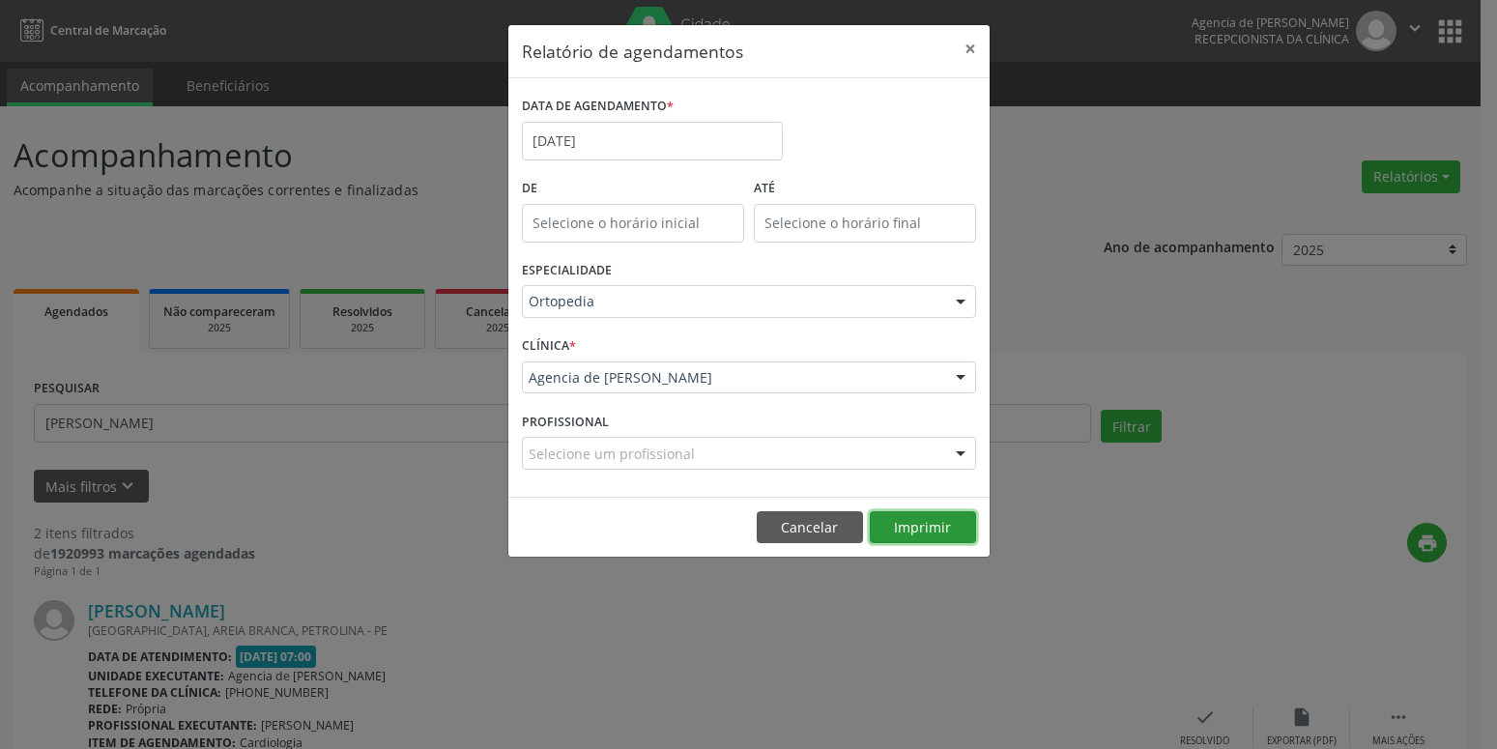
click at [899, 518] on button "Imprimir" at bounding box center [923, 527] width 106 height 33
click at [711, 149] on input "[DATE]" at bounding box center [652, 141] width 261 height 39
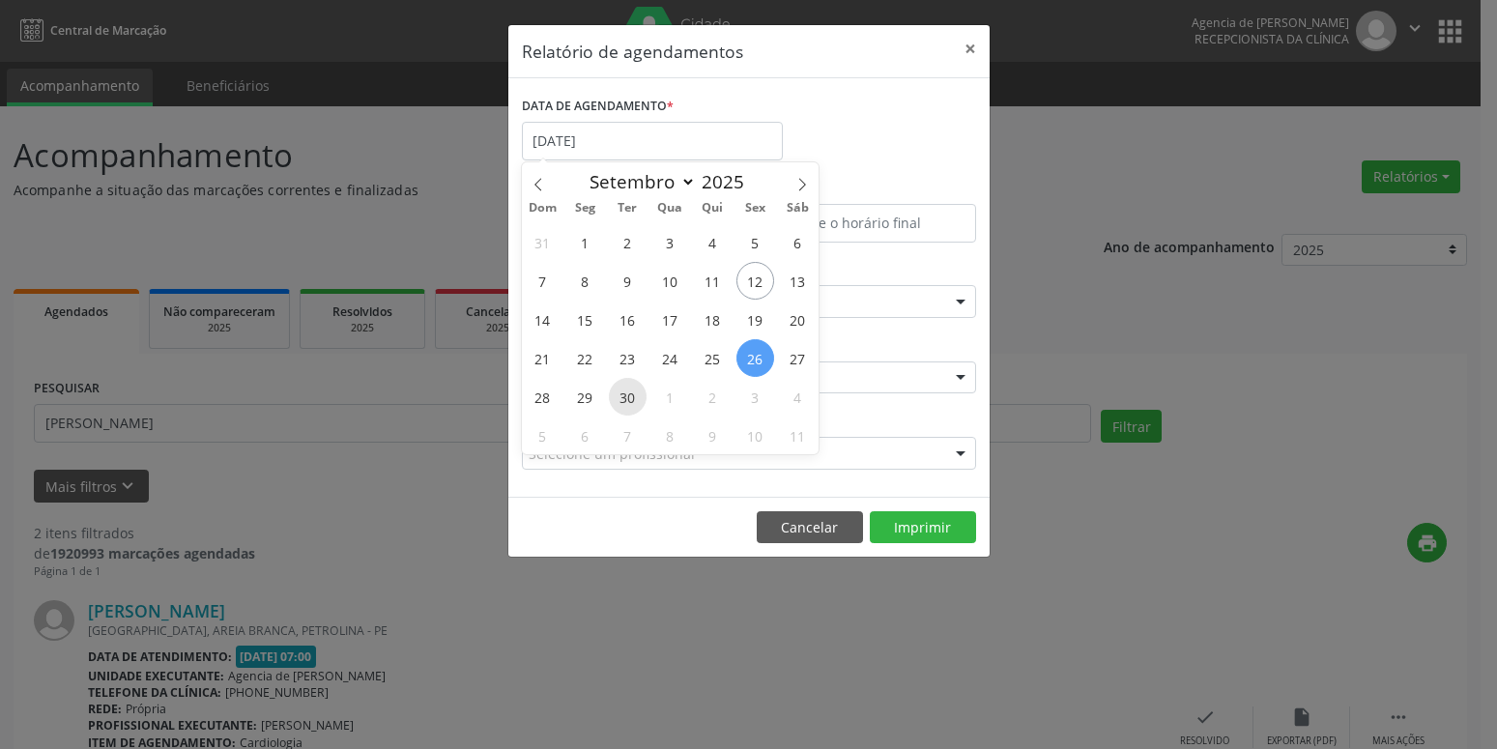
click at [628, 395] on span "30" at bounding box center [628, 397] width 38 height 38
type input "[DATE]"
click at [633, 395] on span "30" at bounding box center [628, 397] width 38 height 38
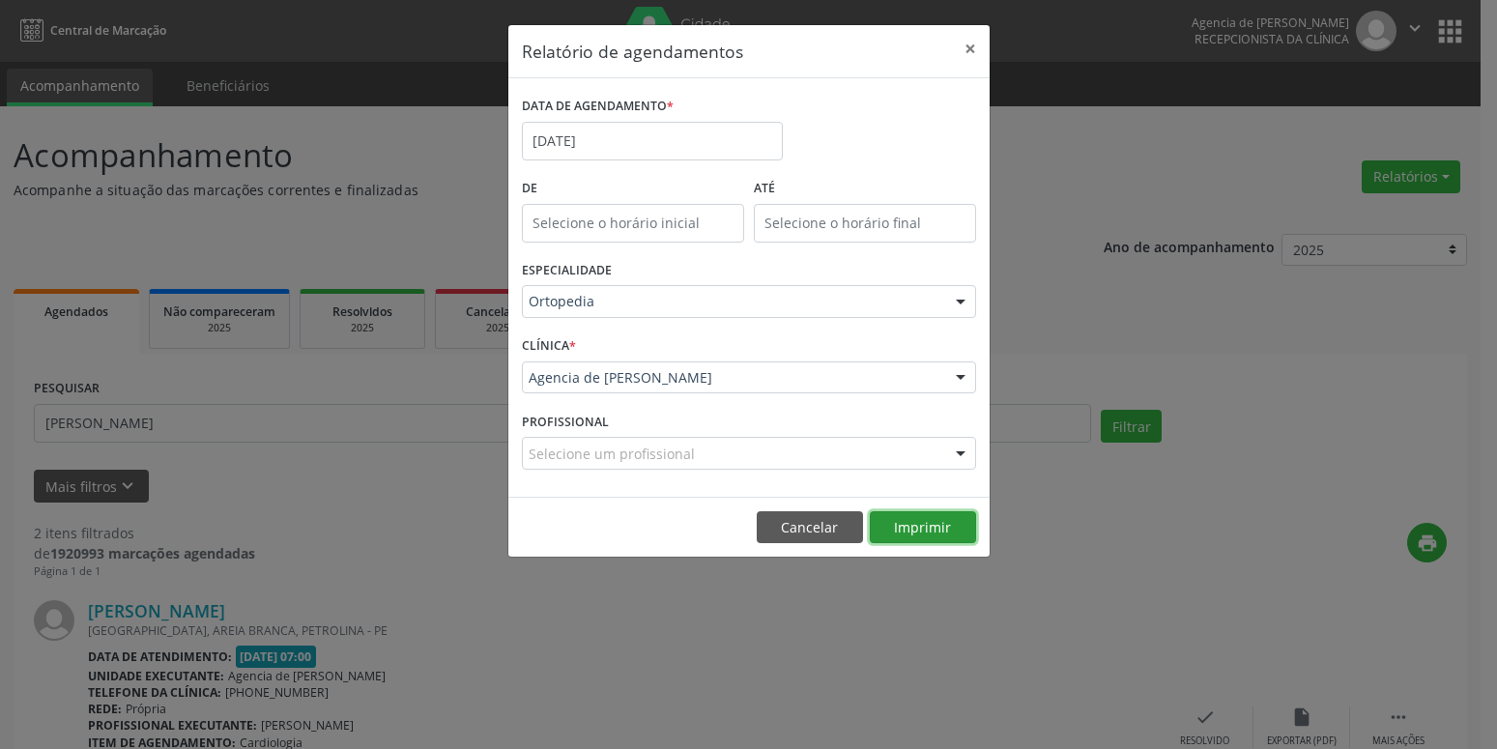
click at [924, 528] on button "Imprimir" at bounding box center [923, 527] width 106 height 33
click at [972, 48] on button "×" at bounding box center [970, 48] width 39 height 47
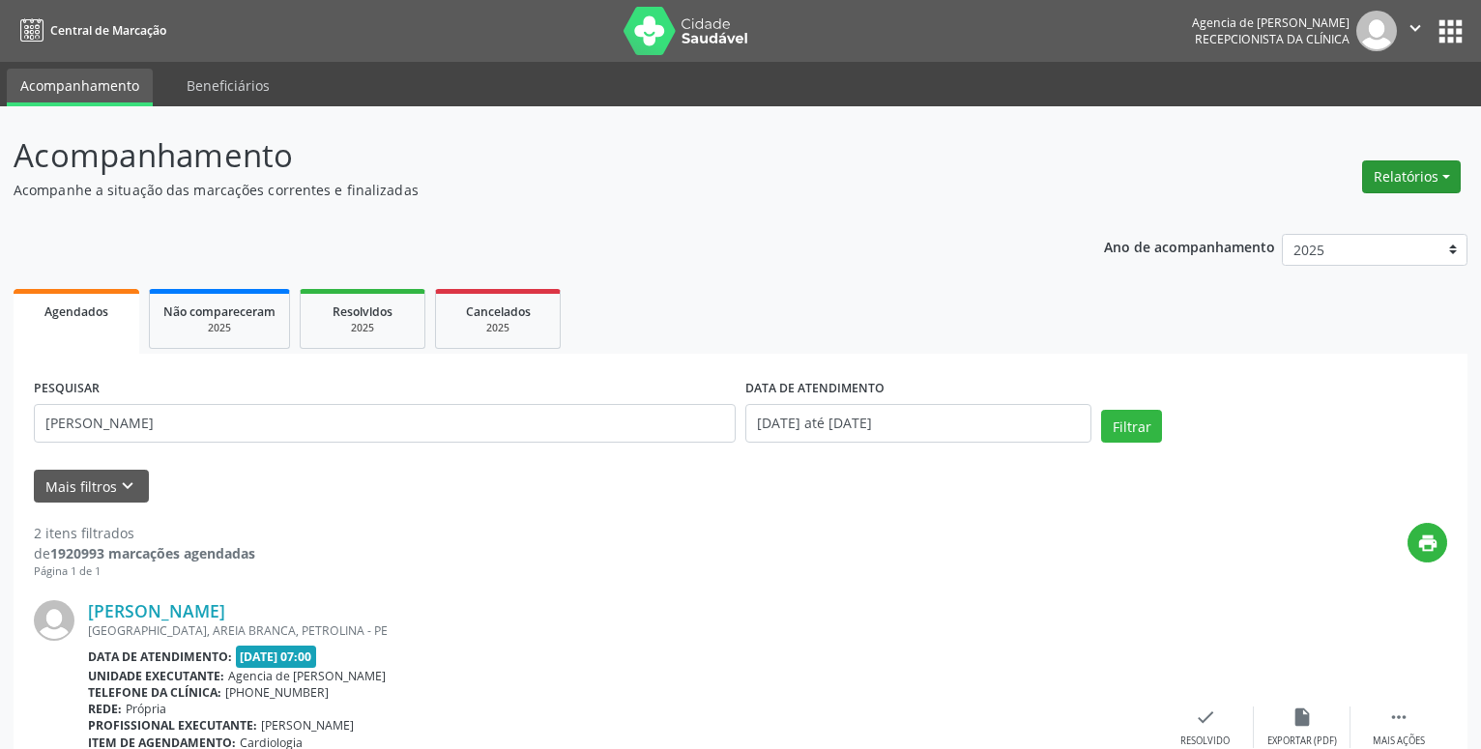
click at [1413, 180] on button "Relatórios" at bounding box center [1411, 176] width 99 height 33
click at [1320, 215] on link "Agendamentos" at bounding box center [1357, 218] width 208 height 27
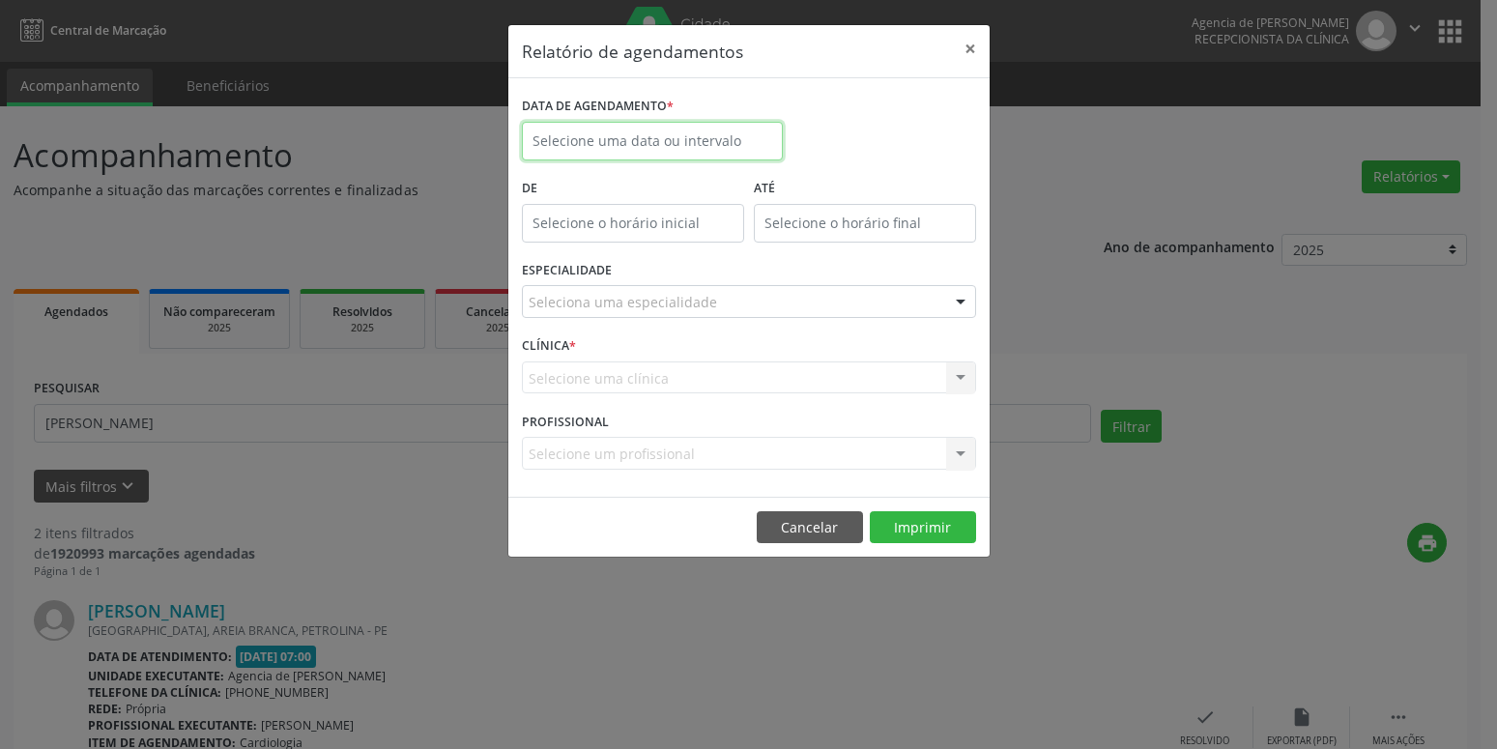
click at [640, 151] on input "text" at bounding box center [652, 141] width 261 height 39
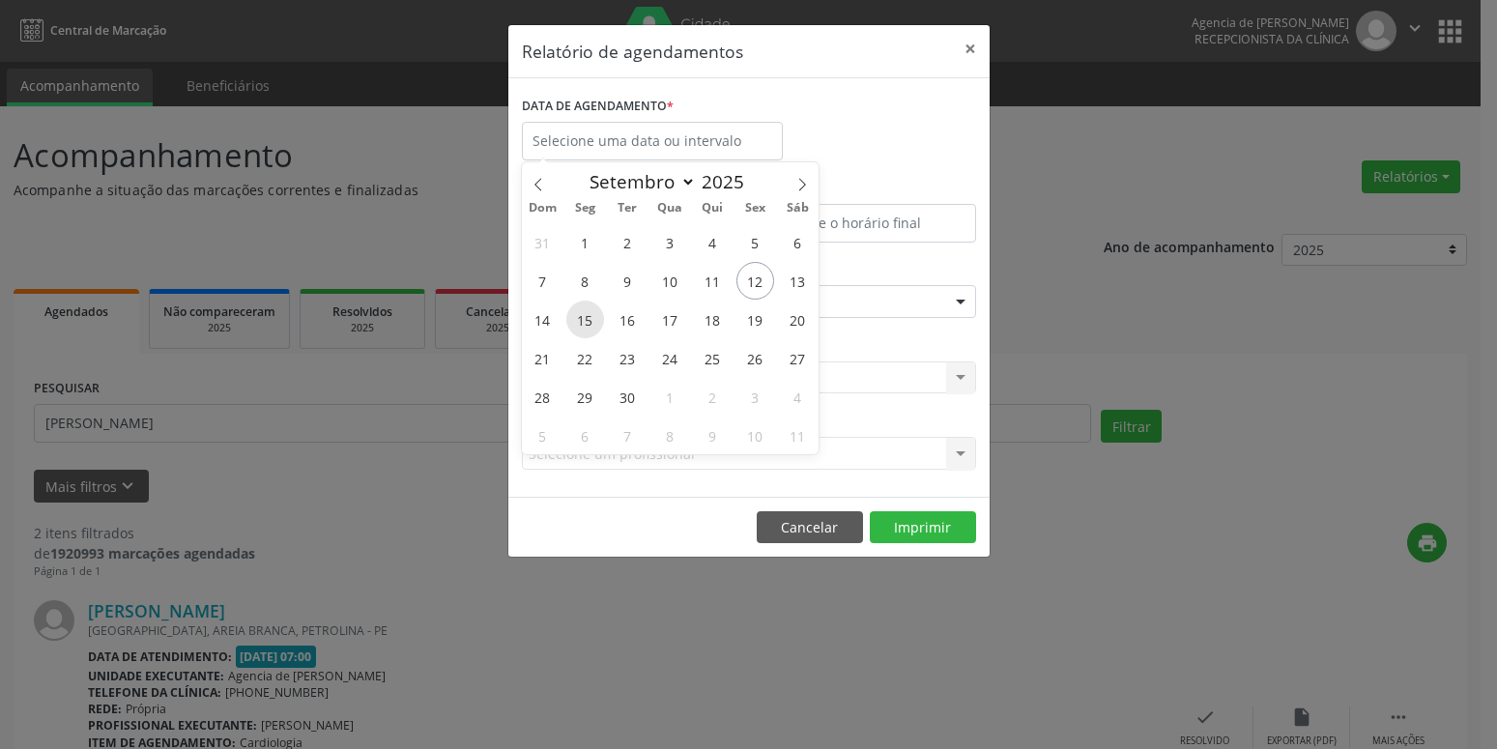
click at [587, 322] on span "15" at bounding box center [585, 320] width 38 height 38
type input "[DATE]"
click at [587, 322] on span "15" at bounding box center [585, 320] width 38 height 38
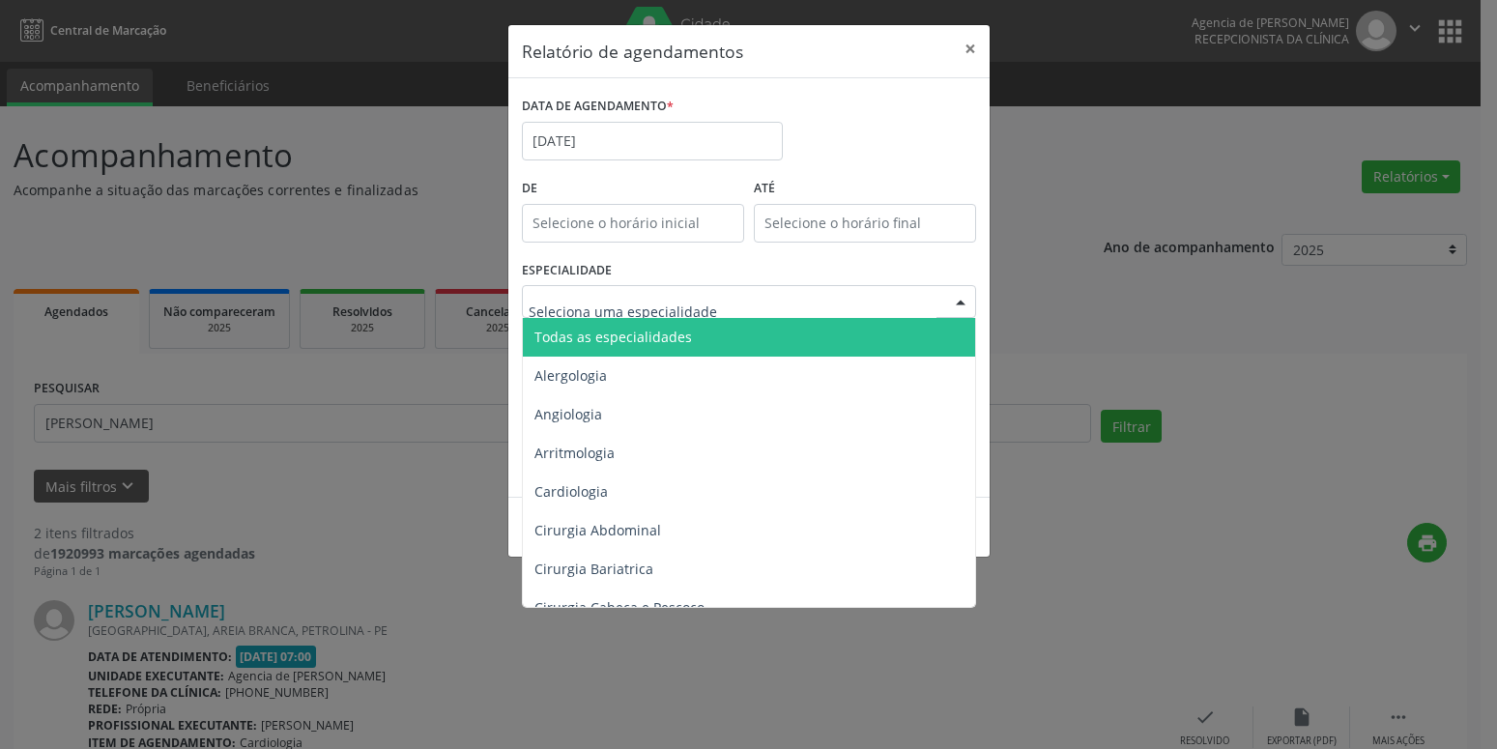
drag, startPoint x: 624, startPoint y: 333, endPoint x: 725, endPoint y: 435, distance: 142.8
click at [625, 334] on span "Todas as especialidades" at bounding box center [613, 337] width 158 height 18
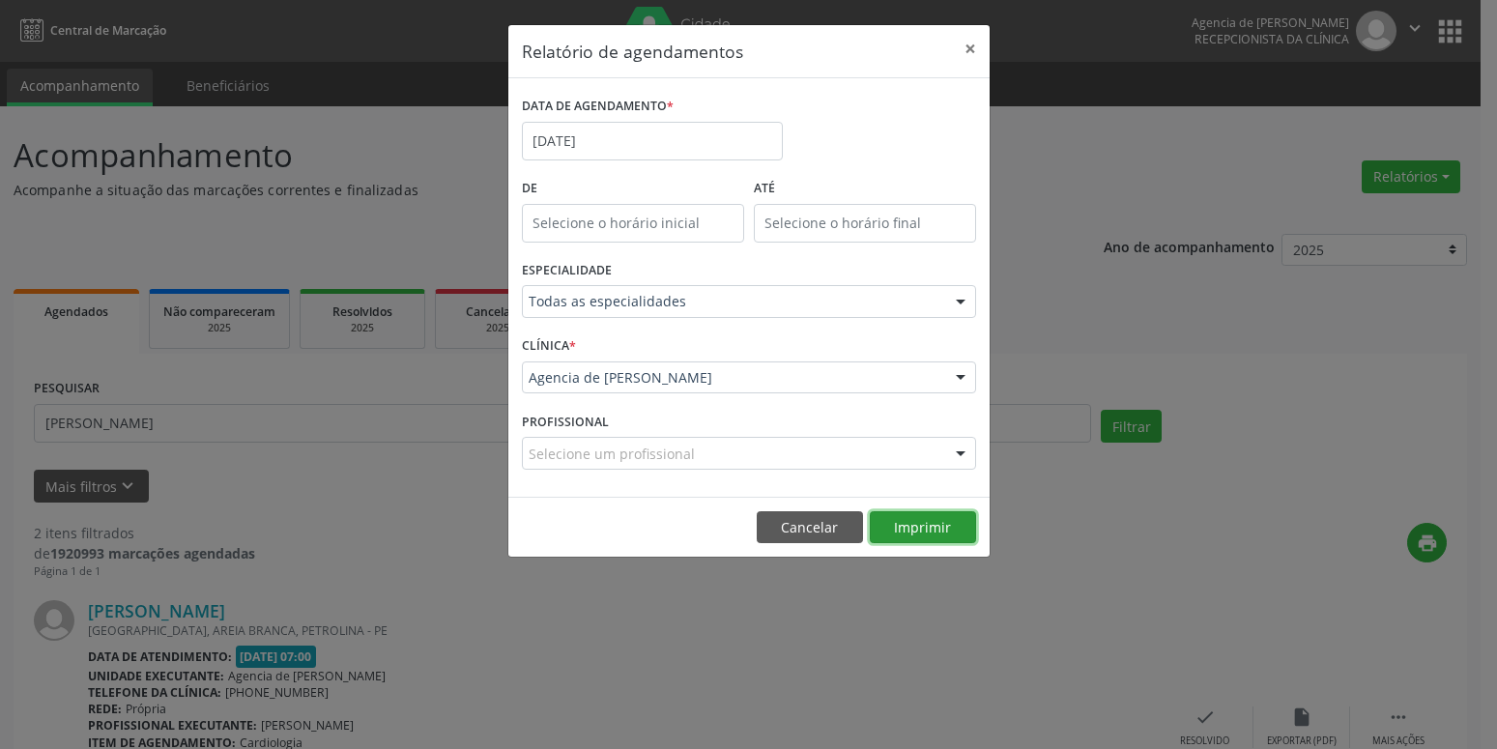
click at [932, 527] on button "Imprimir" at bounding box center [923, 527] width 106 height 33
click at [972, 49] on button "×" at bounding box center [970, 48] width 39 height 47
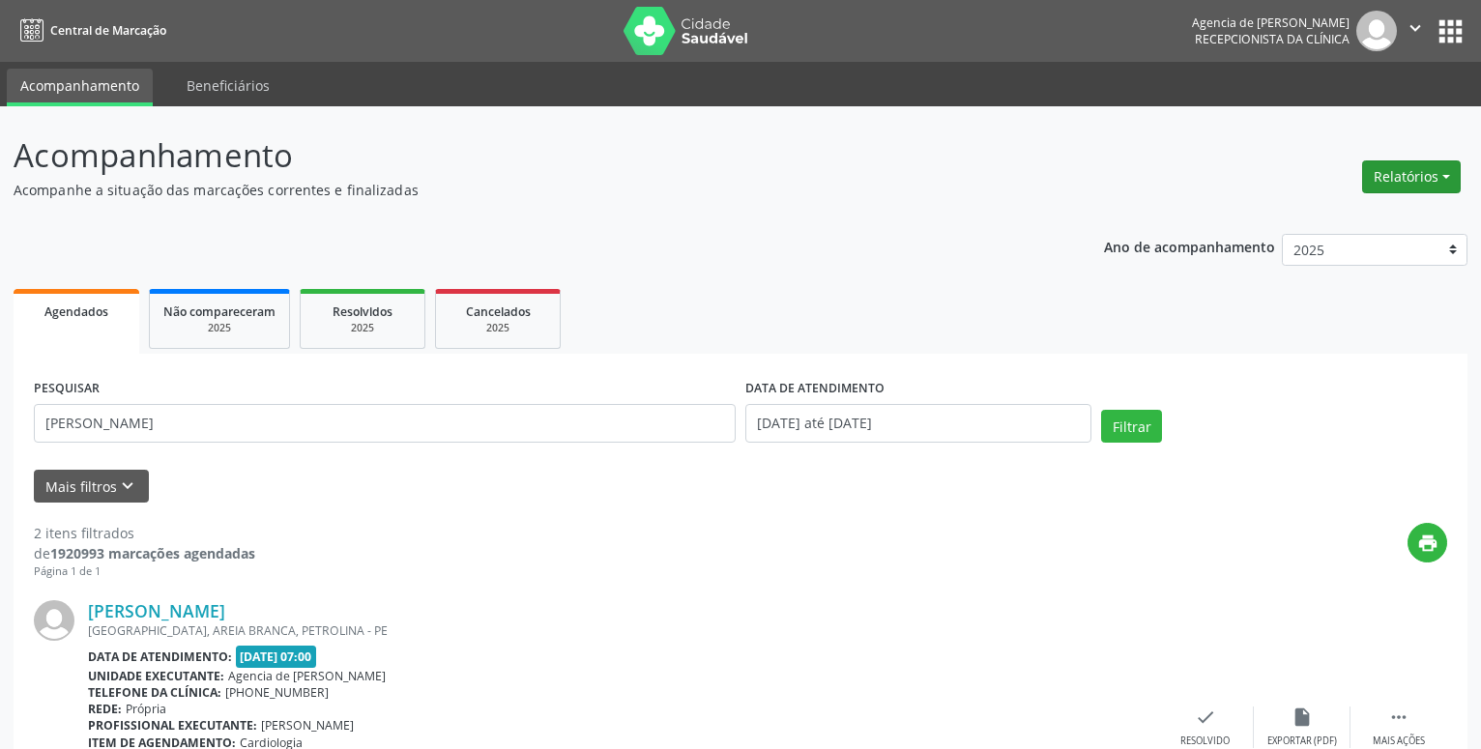
click at [1402, 167] on button "Relatórios" at bounding box center [1411, 176] width 99 height 33
click at [1311, 216] on link "Agendamentos" at bounding box center [1357, 218] width 208 height 27
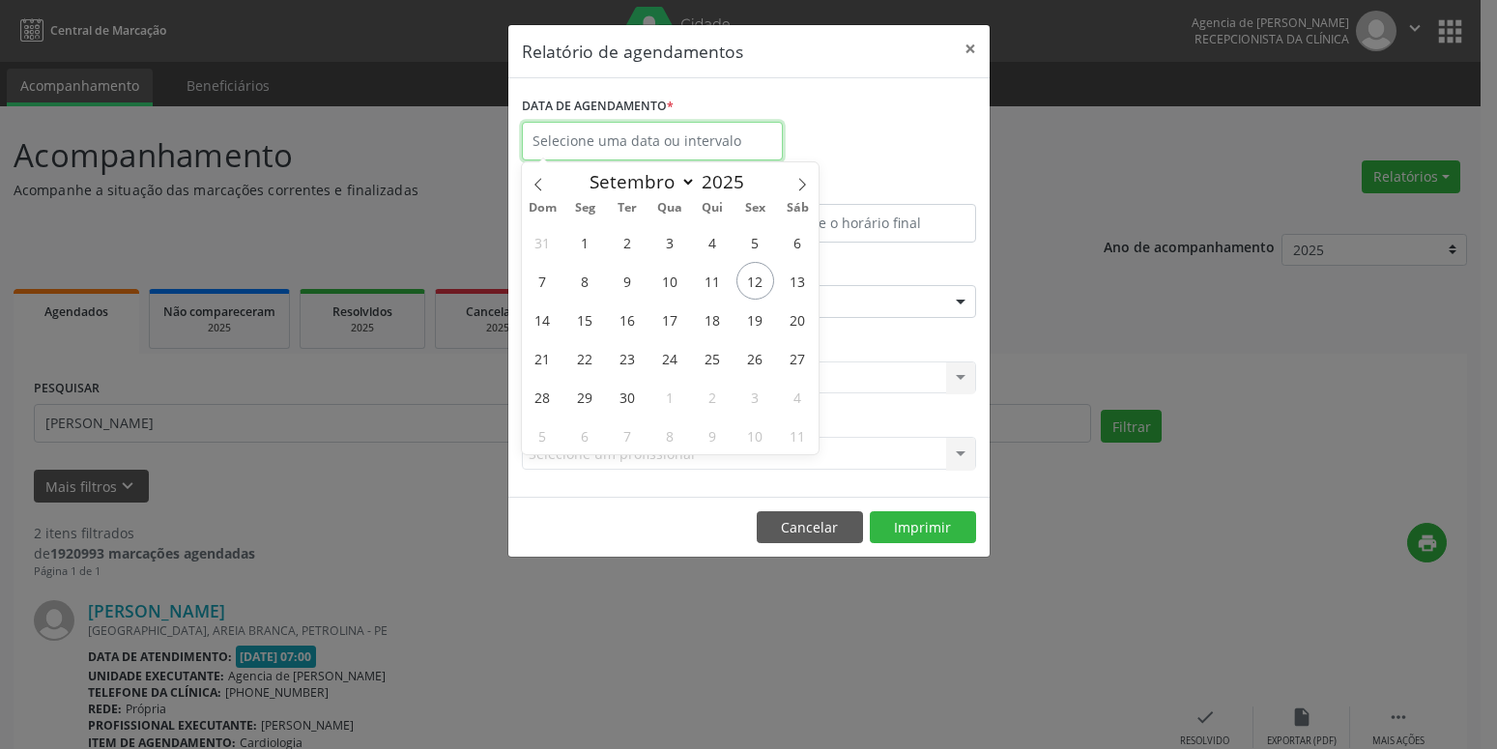
click at [689, 151] on input "text" at bounding box center [652, 141] width 261 height 39
click at [764, 285] on span "12" at bounding box center [755, 281] width 38 height 38
type input "[DATE]"
click at [764, 285] on span "12" at bounding box center [755, 281] width 38 height 38
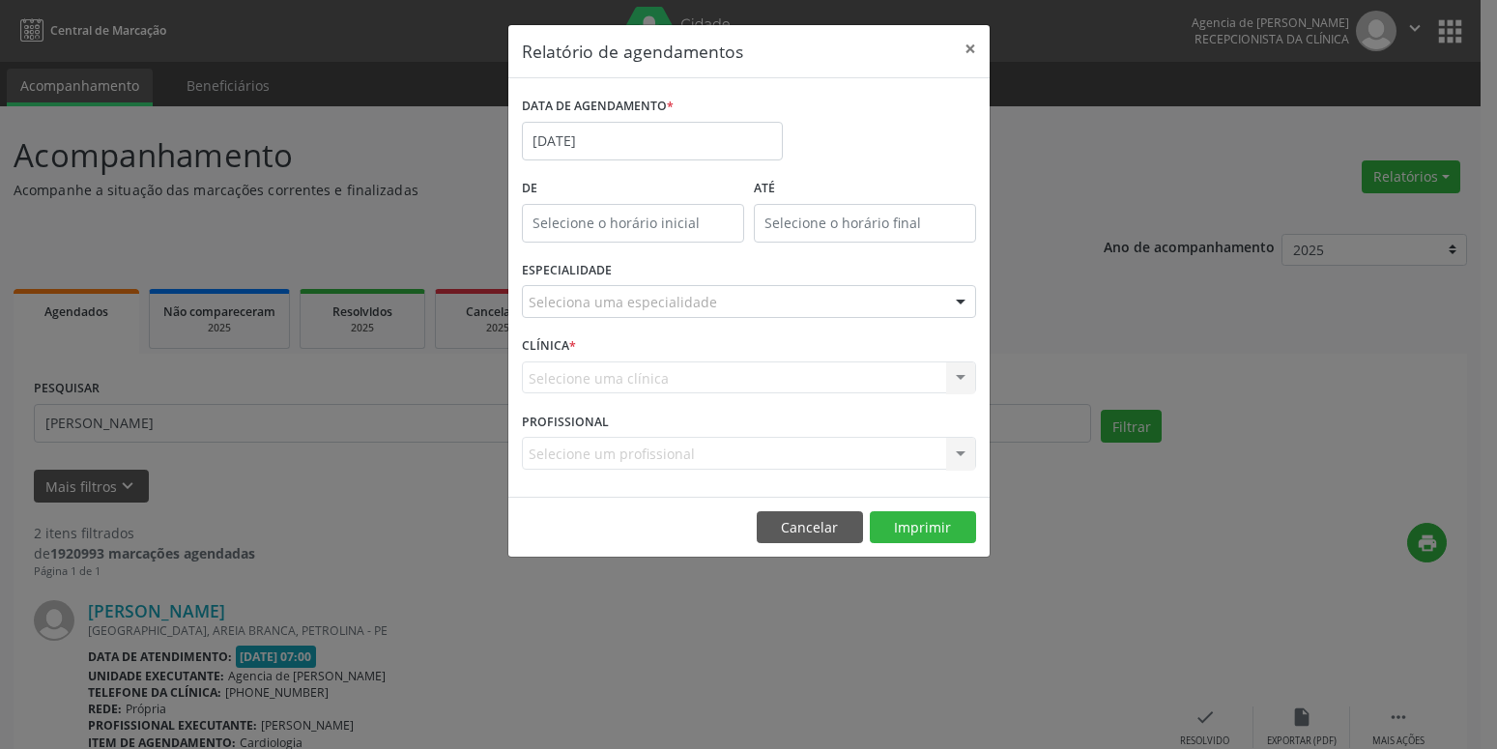
drag, startPoint x: 739, startPoint y: 287, endPoint x: 737, endPoint y: 302, distance: 14.6
click at [738, 293] on div "Seleciona uma especialidade" at bounding box center [749, 301] width 454 height 33
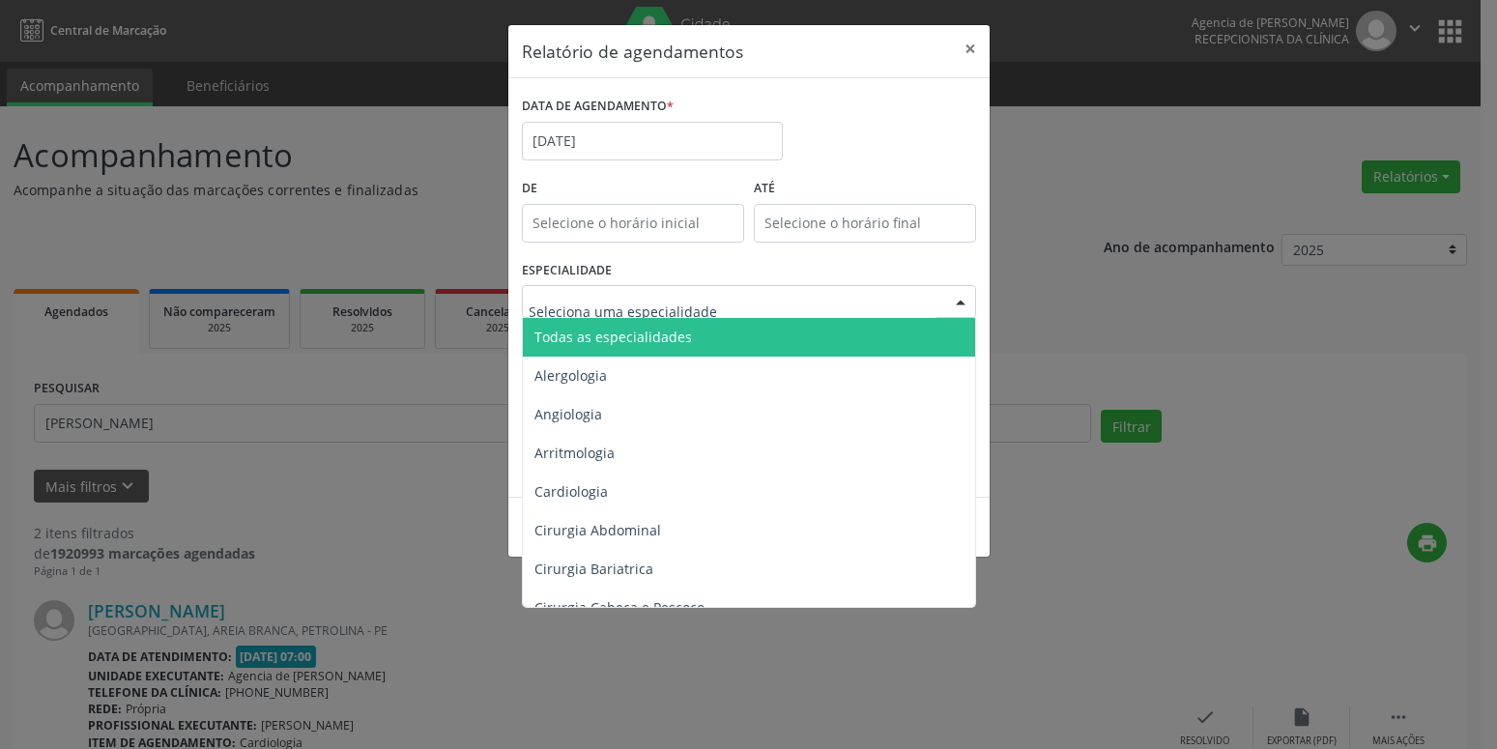
click at [729, 335] on span "Todas as especialidades" at bounding box center [750, 337] width 455 height 39
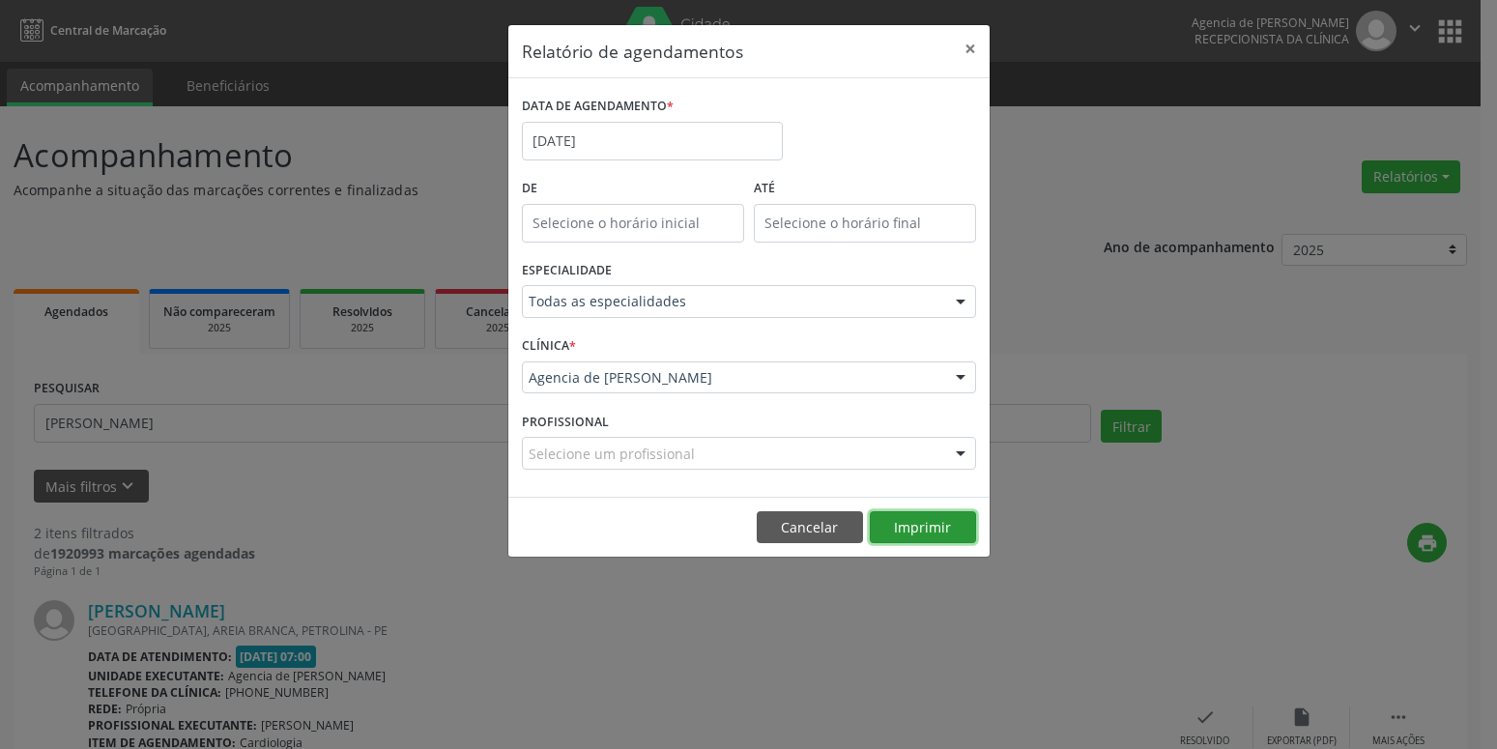
click at [919, 524] on button "Imprimir" at bounding box center [923, 527] width 106 height 33
click at [981, 48] on button "×" at bounding box center [970, 48] width 39 height 47
